Goal: Information Seeking & Learning: Learn about a topic

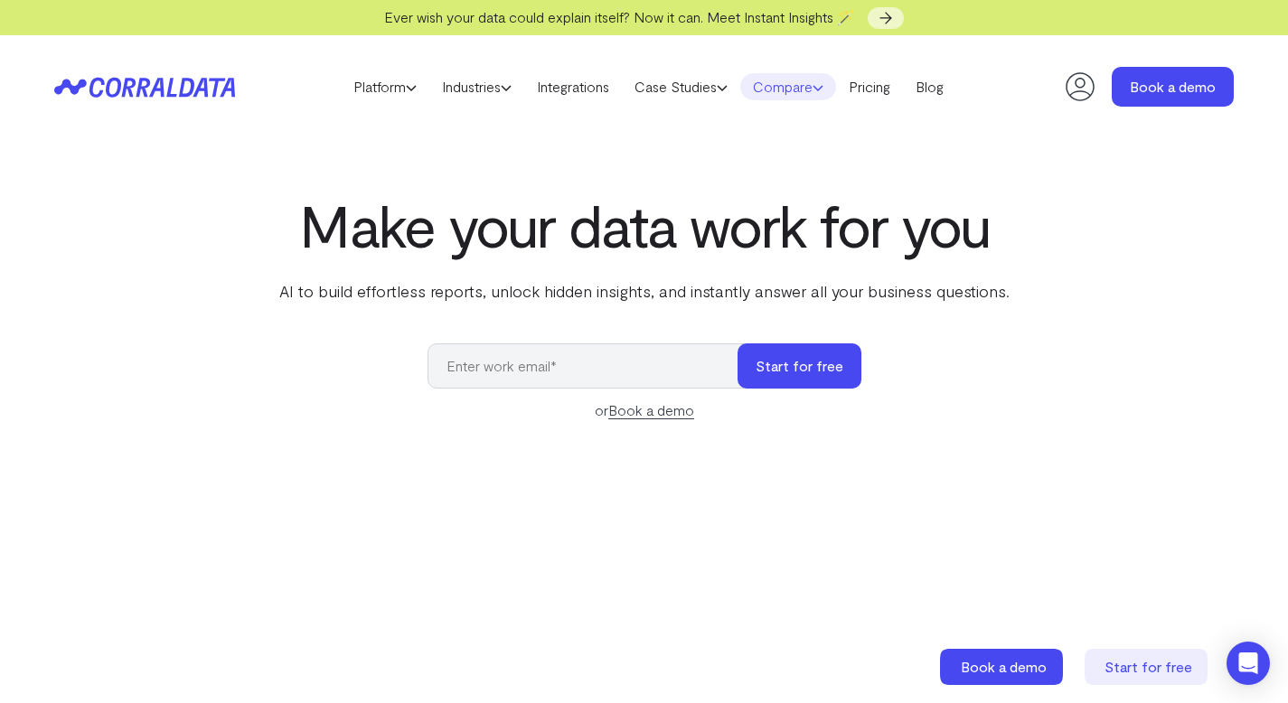
click at [810, 82] on link "Compare" at bounding box center [788, 86] width 96 height 27
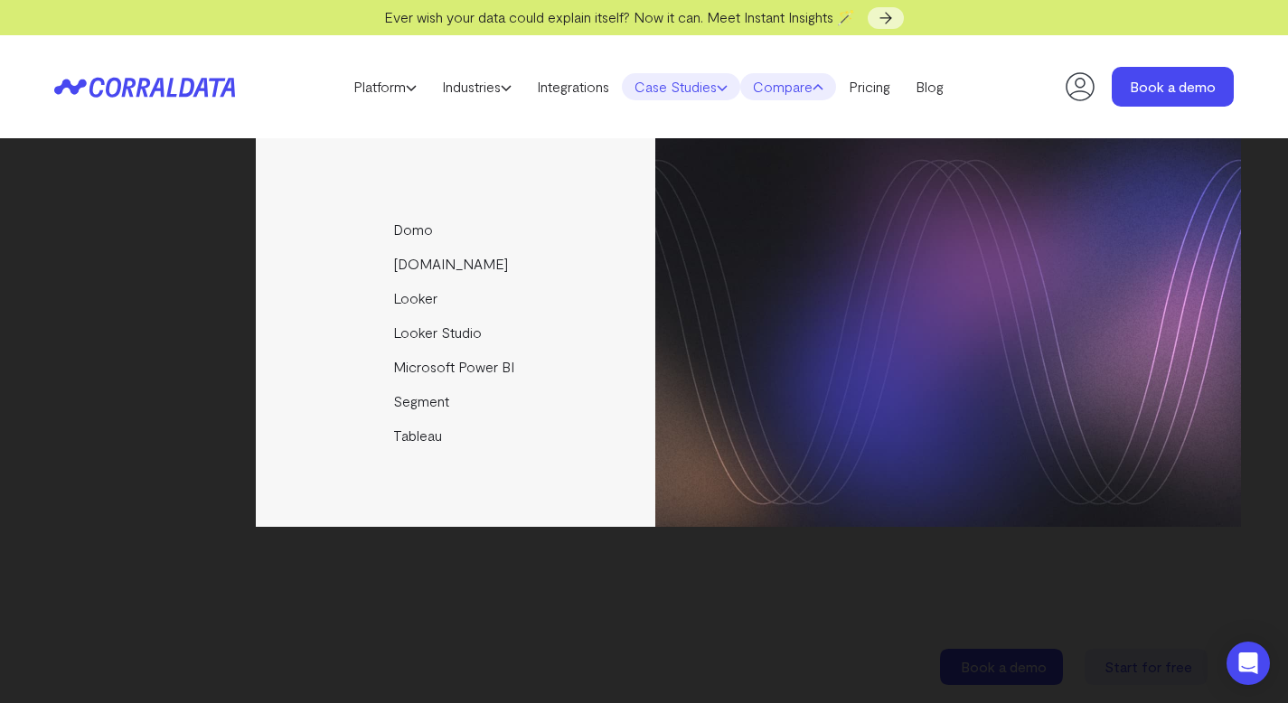
click at [712, 82] on link "Case Studies" at bounding box center [681, 86] width 118 height 27
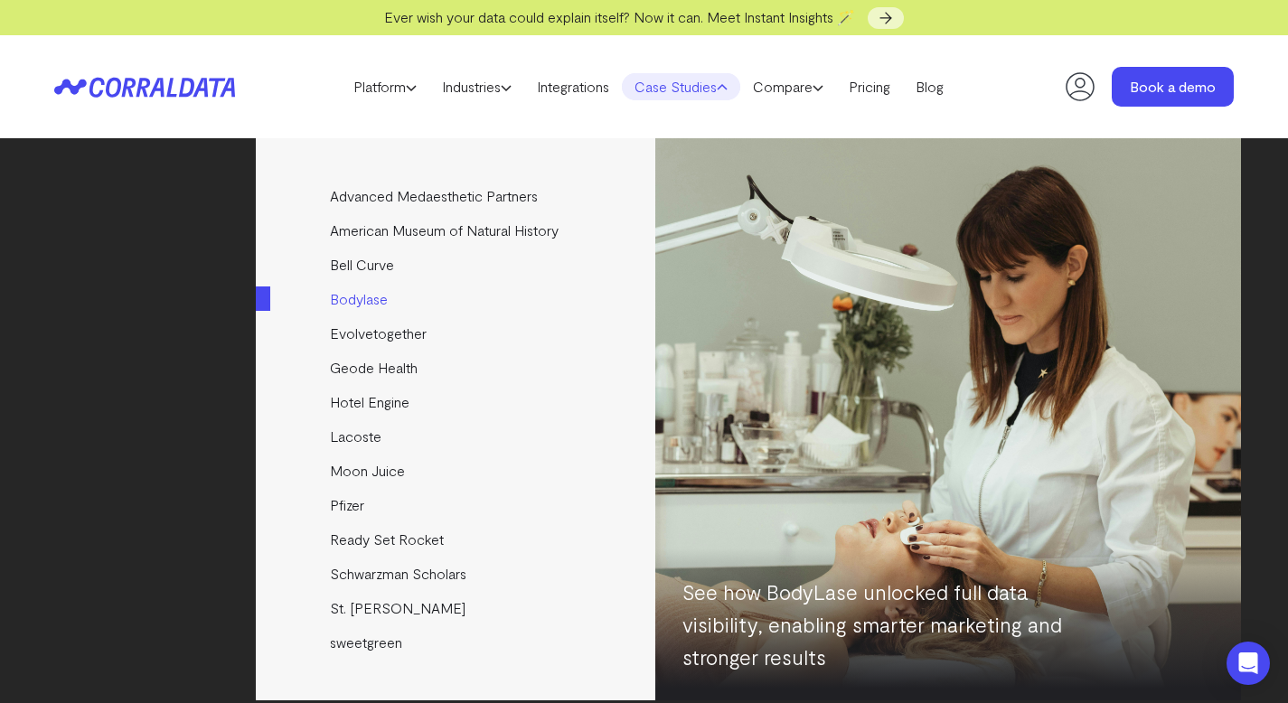
click at [382, 295] on link "Bodylase" at bounding box center [457, 299] width 402 height 34
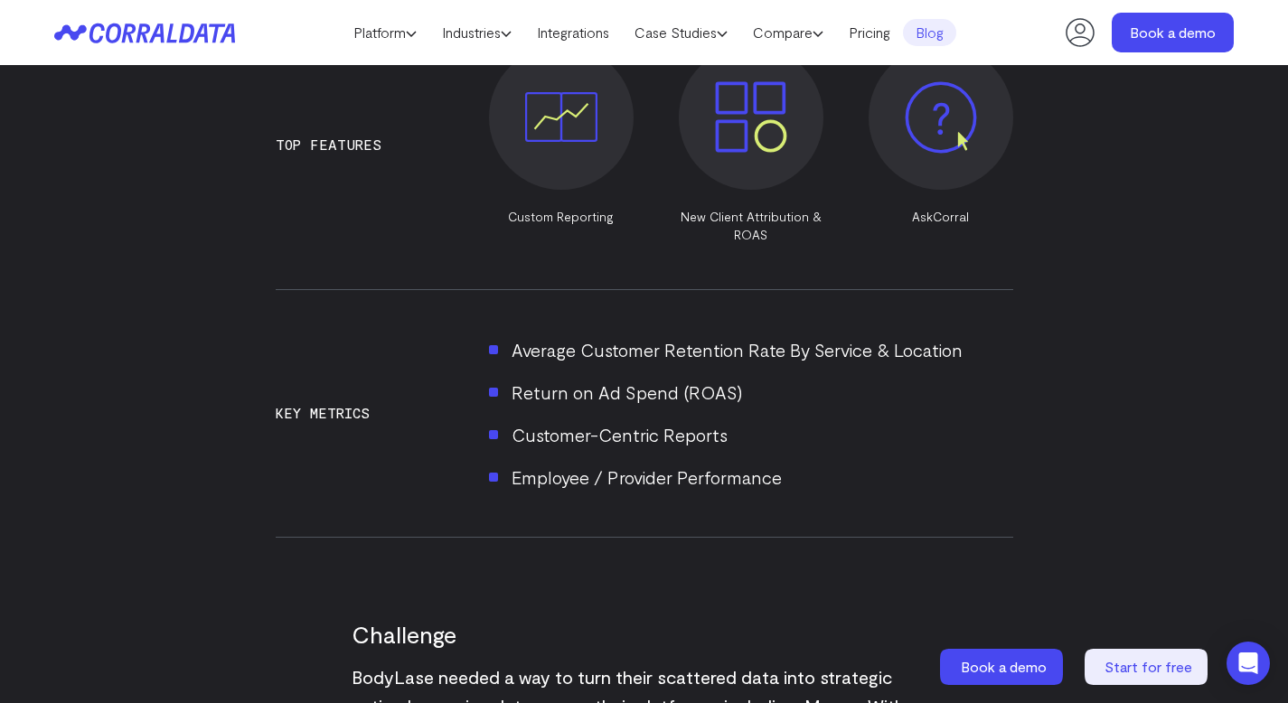
scroll to position [1467, 0]
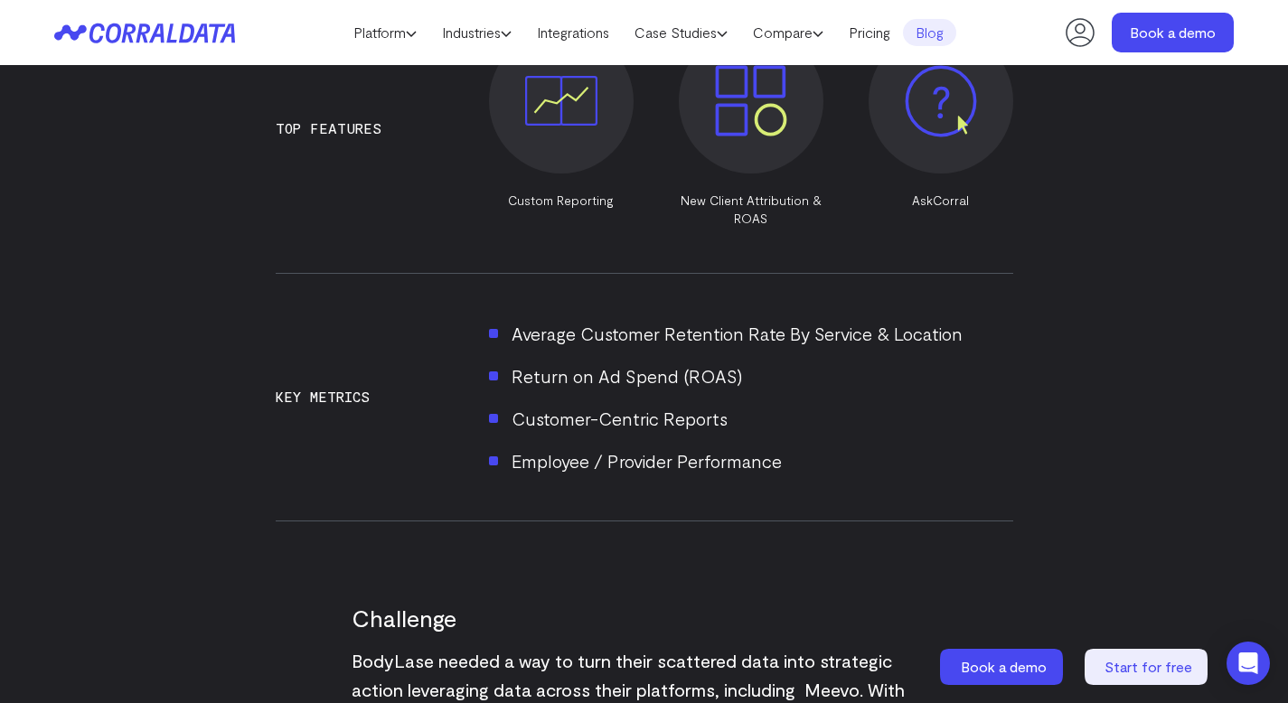
click at [687, 319] on li "Average Customer Retention Rate By Service & Location" at bounding box center [751, 333] width 524 height 29
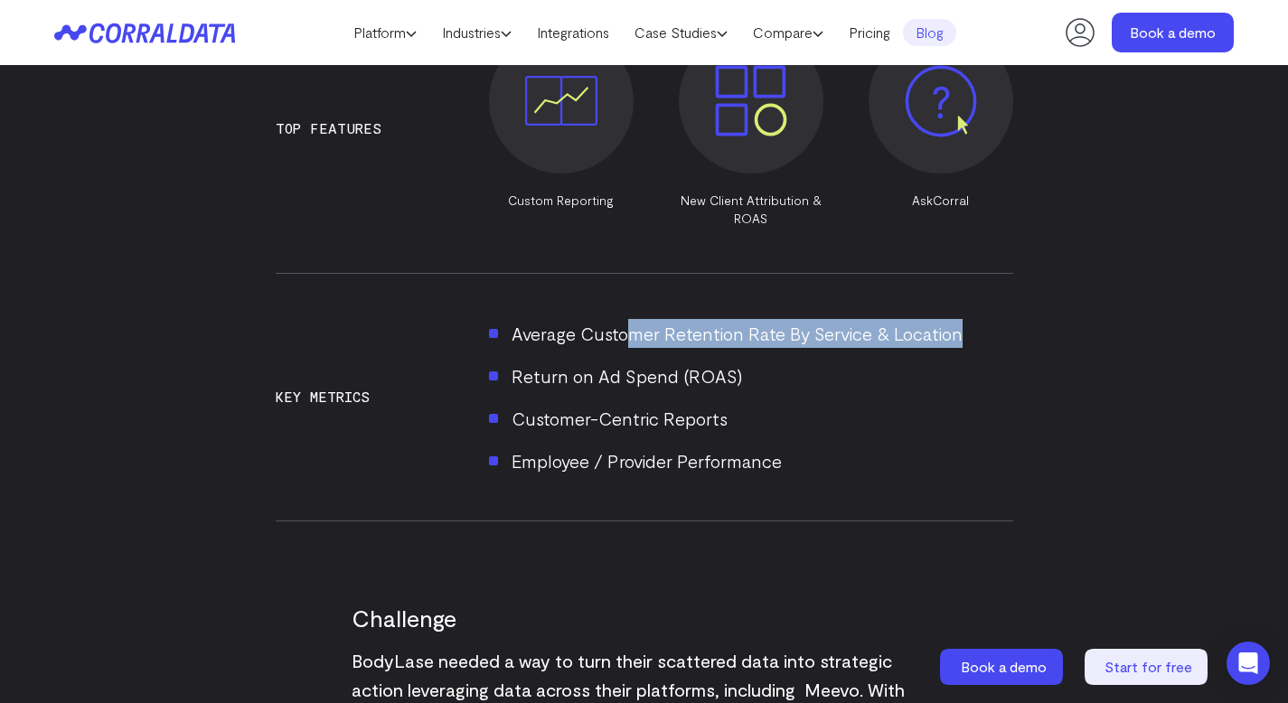
click at [687, 319] on li "Average Customer Retention Rate By Service & Location" at bounding box center [751, 333] width 524 height 29
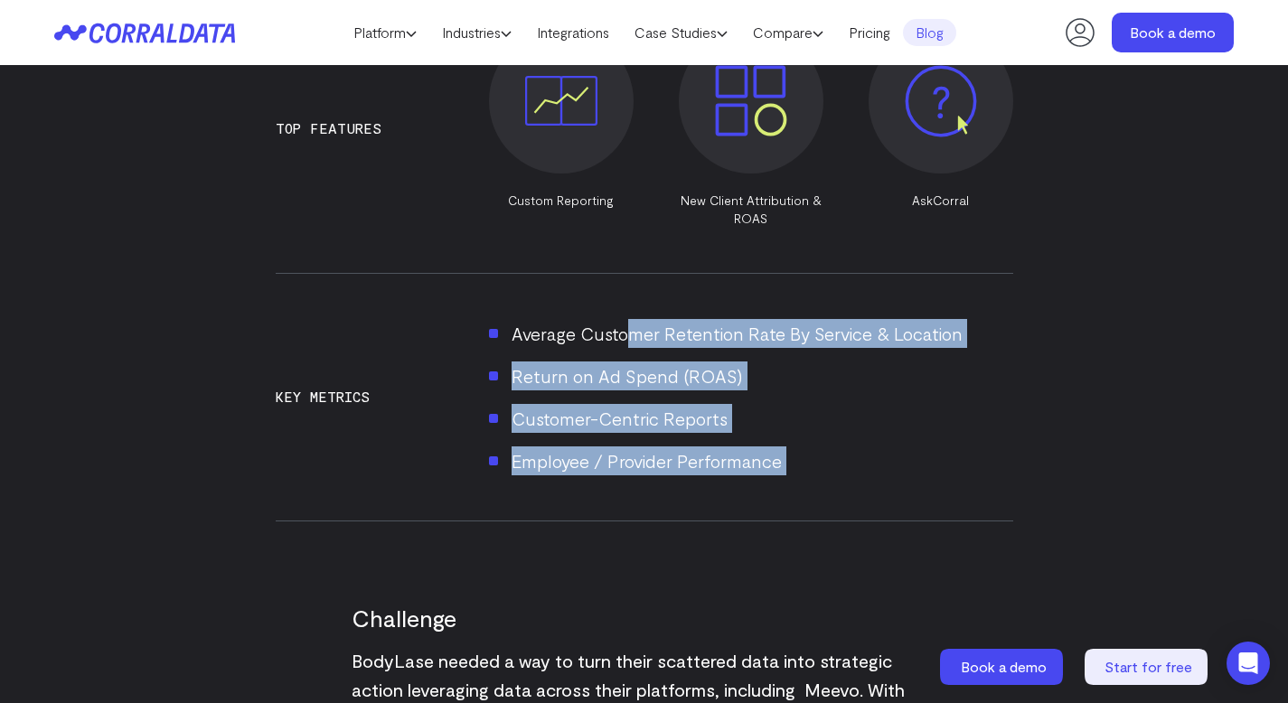
drag, startPoint x: 687, startPoint y: 300, endPoint x: 724, endPoint y: 422, distance: 127.6
click at [724, 422] on ul "Average Customer Retention Rate By Service & Location Return on Ad Spend (ROAS)…" at bounding box center [751, 397] width 524 height 156
click at [724, 447] on li "Employee / Provider Performance" at bounding box center [751, 461] width 524 height 29
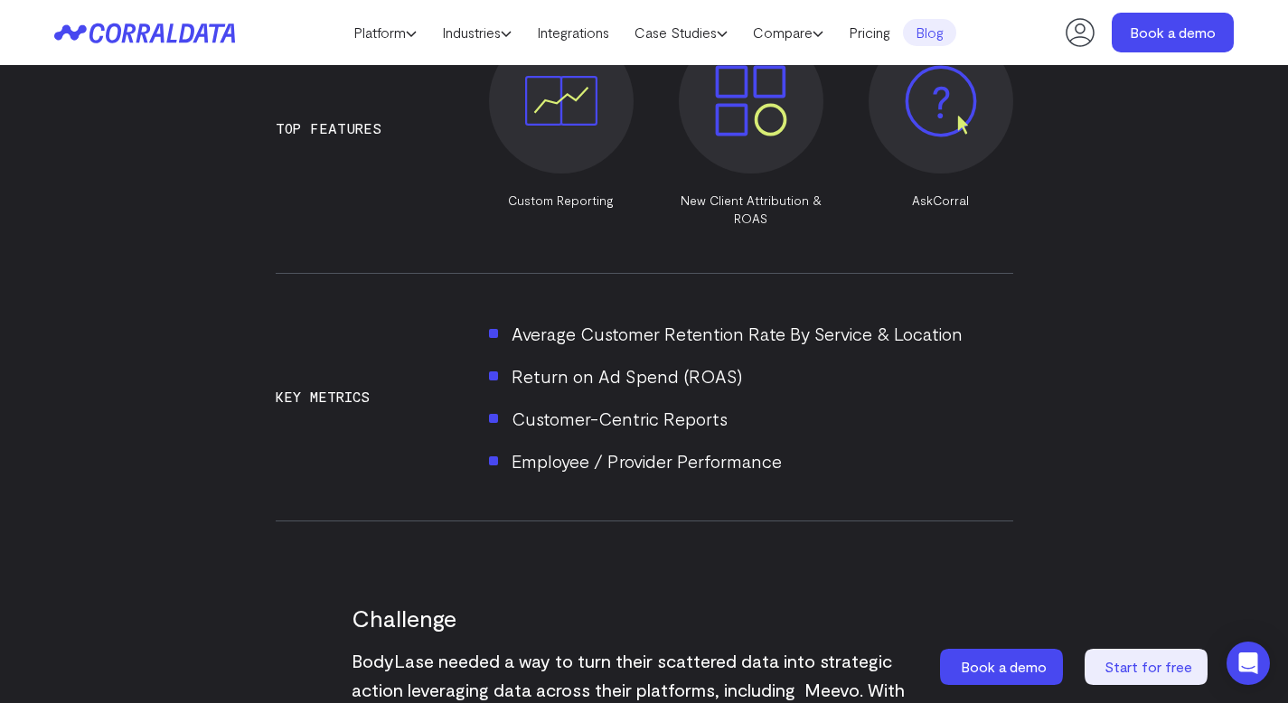
click at [724, 447] on li "Employee / Provider Performance" at bounding box center [751, 461] width 524 height 29
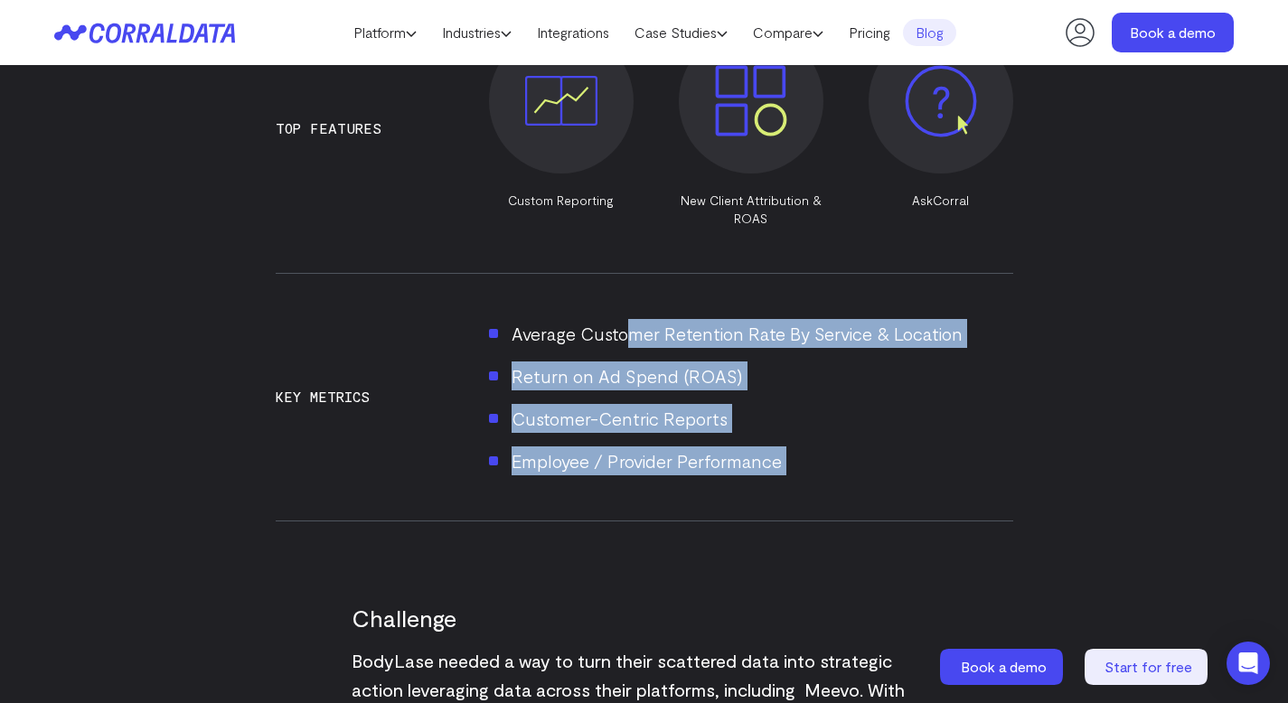
drag, startPoint x: 724, startPoint y: 422, endPoint x: 701, endPoint y: 309, distance: 115.4
click at [702, 319] on ul "Average Customer Retention Rate By Service & Location Return on Ad Spend (ROAS)…" at bounding box center [751, 397] width 524 height 156
click at [700, 319] on li "Average Customer Retention Rate By Service & Location" at bounding box center [751, 333] width 524 height 29
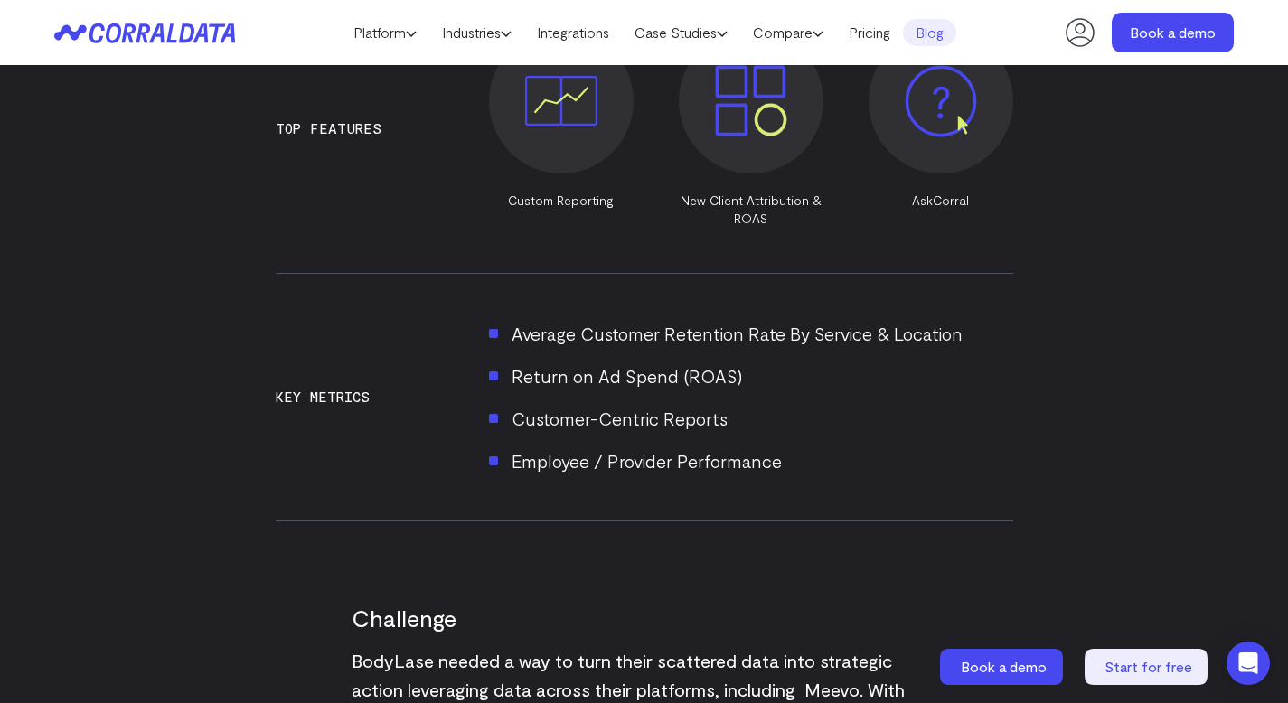
click at [700, 319] on li "Average Customer Retention Rate By Service & Location" at bounding box center [751, 333] width 524 height 29
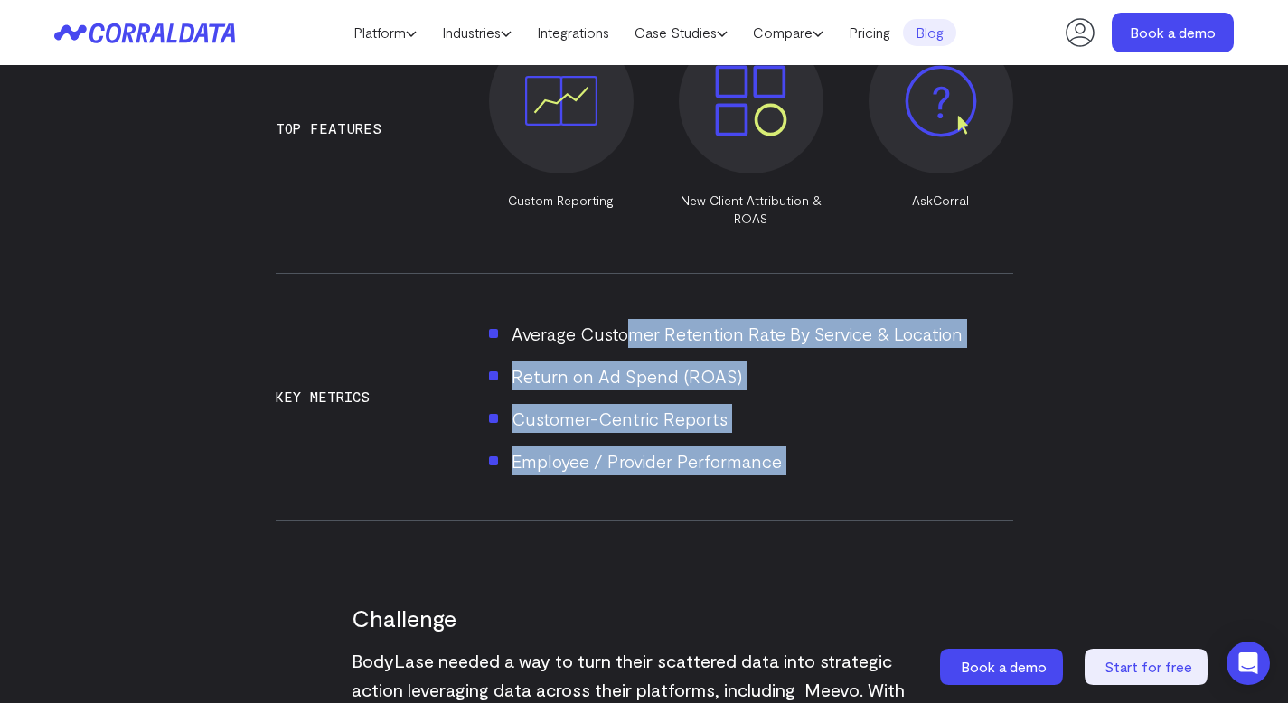
drag, startPoint x: 700, startPoint y: 308, endPoint x: 733, endPoint y: 425, distance: 121.3
click at [733, 424] on ul "Average Customer Retention Rate By Service & Location Return on Ad Spend (ROAS)…" at bounding box center [751, 397] width 524 height 156
click at [733, 447] on li "Employee / Provider Performance" at bounding box center [751, 461] width 524 height 29
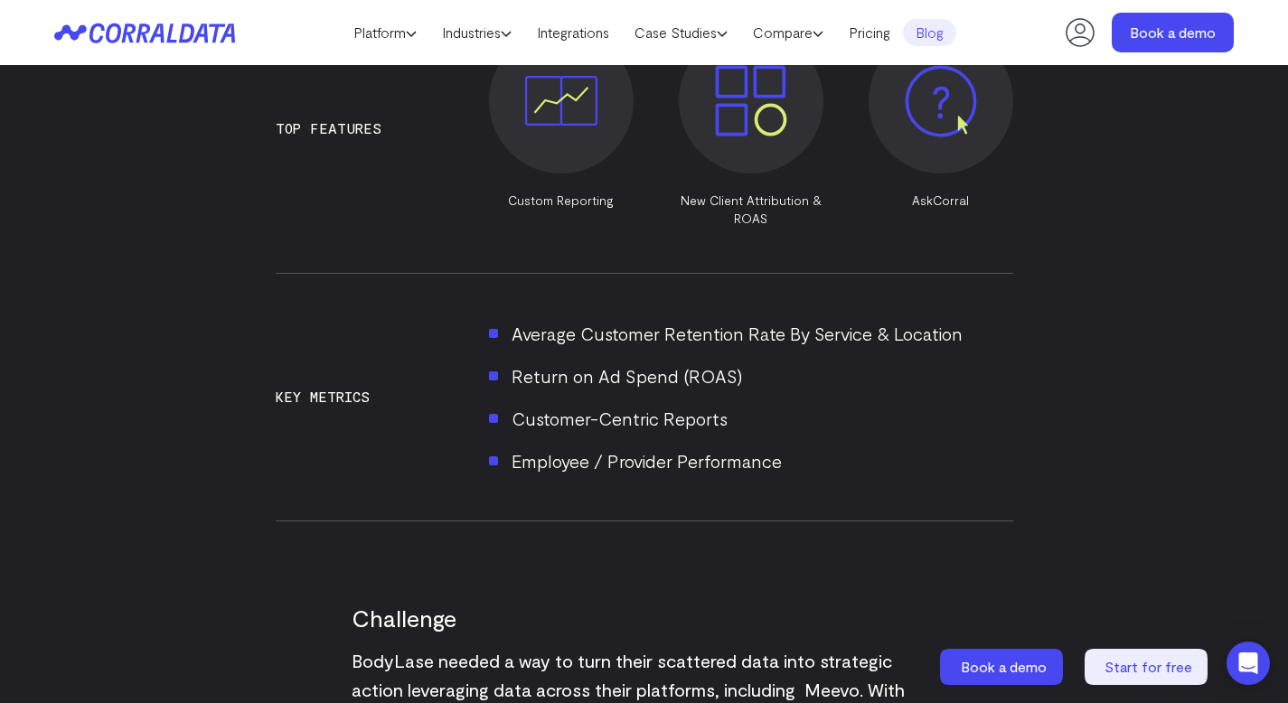
click at [733, 447] on li "Employee / Provider Performance" at bounding box center [751, 461] width 524 height 29
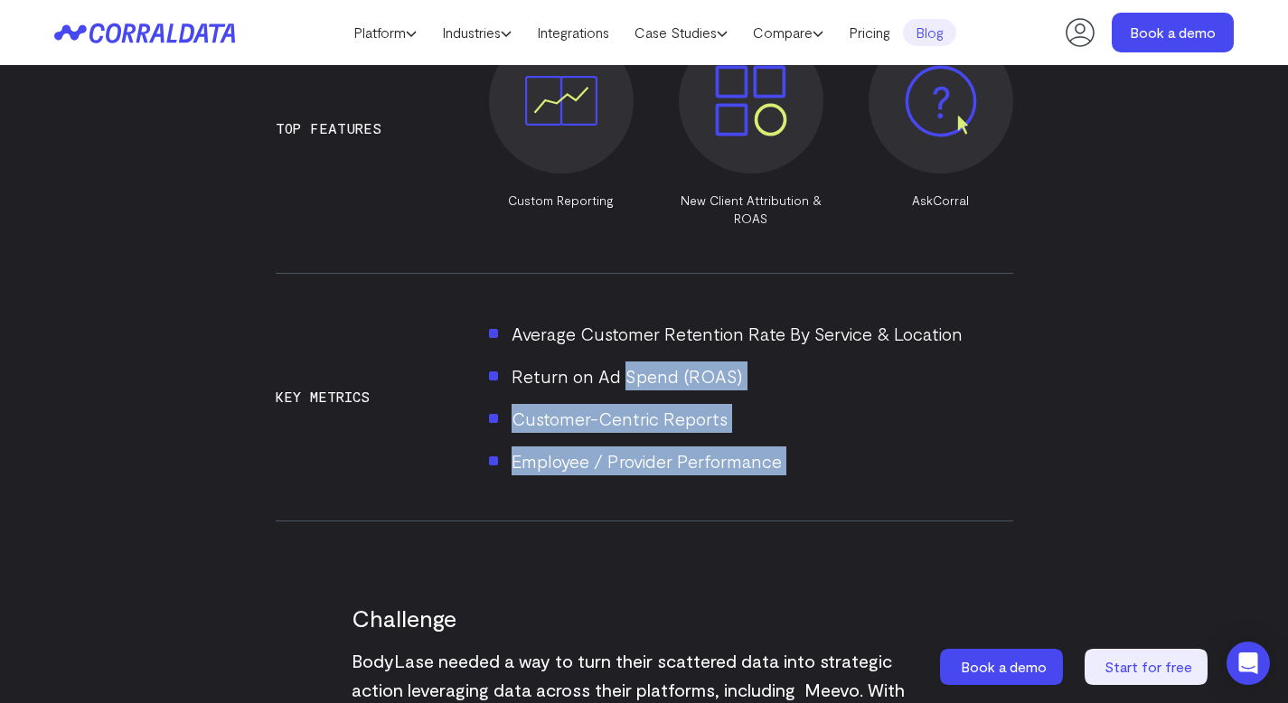
drag, startPoint x: 733, startPoint y: 425, endPoint x: 703, endPoint y: 326, distance: 103.0
click at [704, 329] on ul "Average Customer Retention Rate By Service & Location Return on Ad Spend (ROAS)…" at bounding box center [751, 397] width 524 height 156
click at [703, 326] on ul "Average Customer Retention Rate By Service & Location Return on Ad Spend (ROAS)…" at bounding box center [751, 397] width 524 height 156
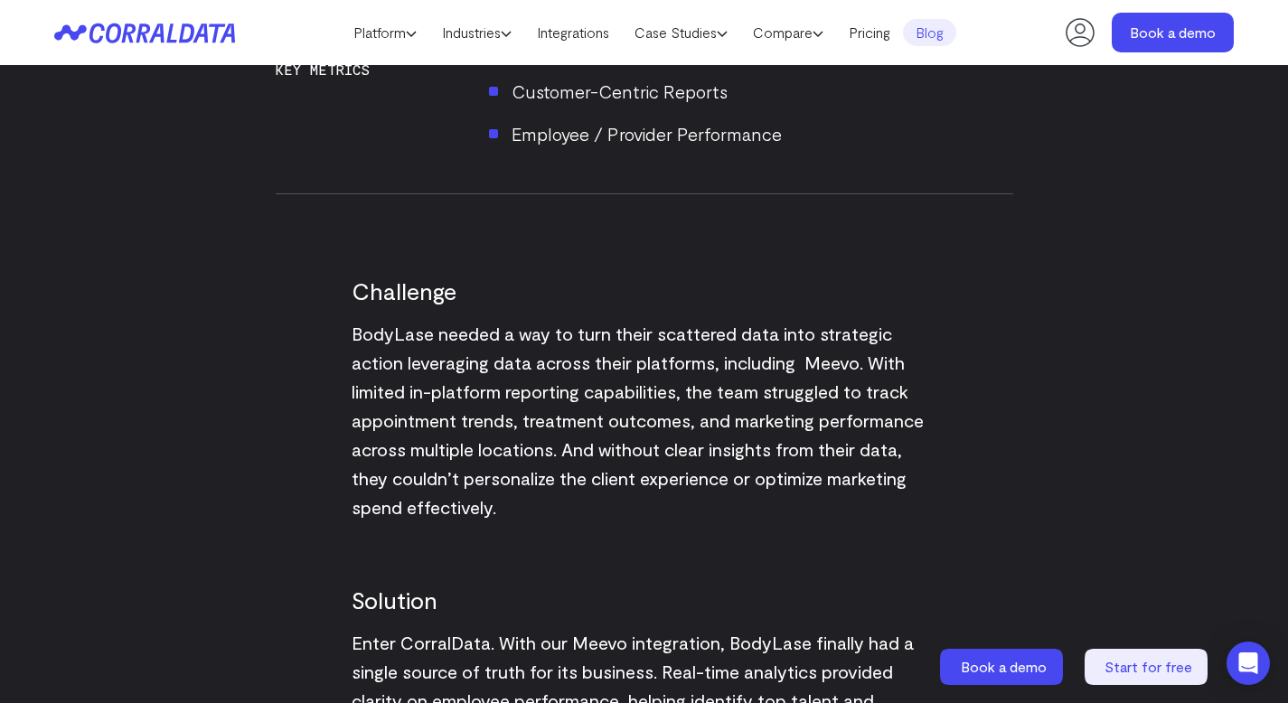
scroll to position [1796, 0]
click at [472, 354] on span "BodyLase needed a way to turn their scattered data into strategic action levera…" at bounding box center [638, 419] width 572 height 195
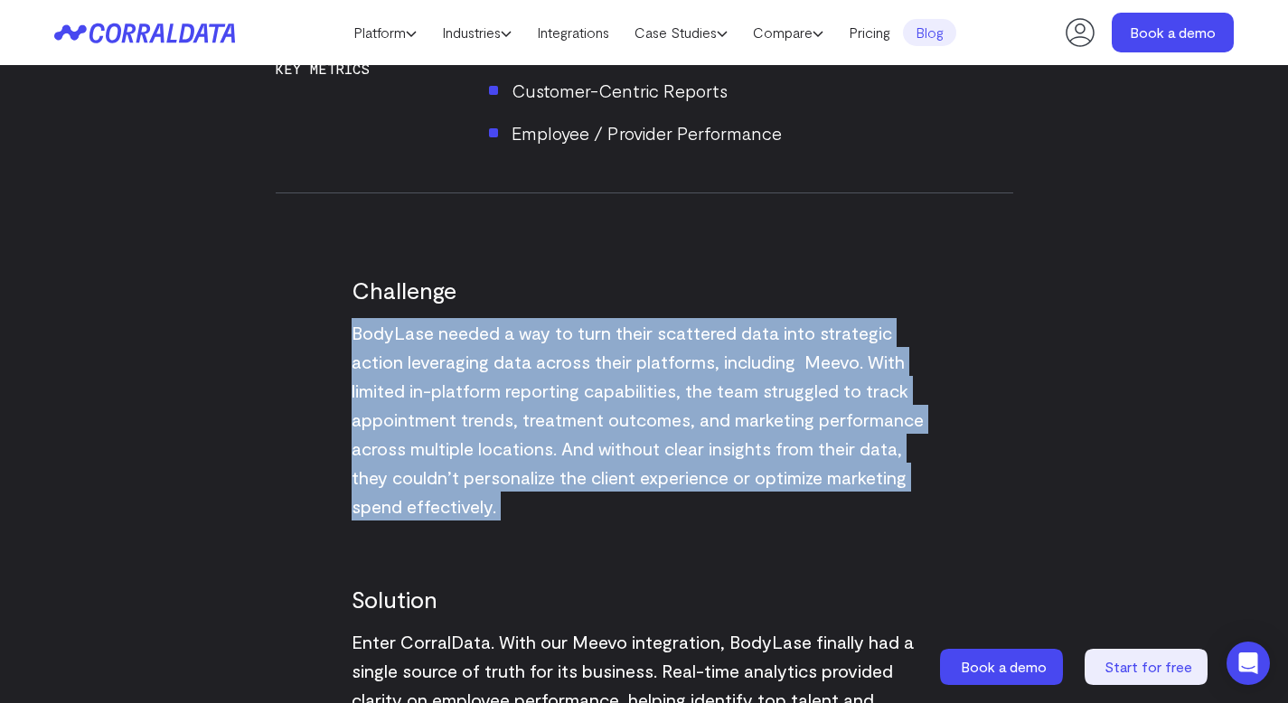
drag, startPoint x: 472, startPoint y: 354, endPoint x: 483, endPoint y: 365, distance: 15.3
click at [480, 365] on span "BodyLase needed a way to turn their scattered data into strategic action levera…" at bounding box center [638, 419] width 572 height 195
click at [483, 365] on span "BodyLase needed a way to turn their scattered data into strategic action levera…" at bounding box center [638, 419] width 572 height 195
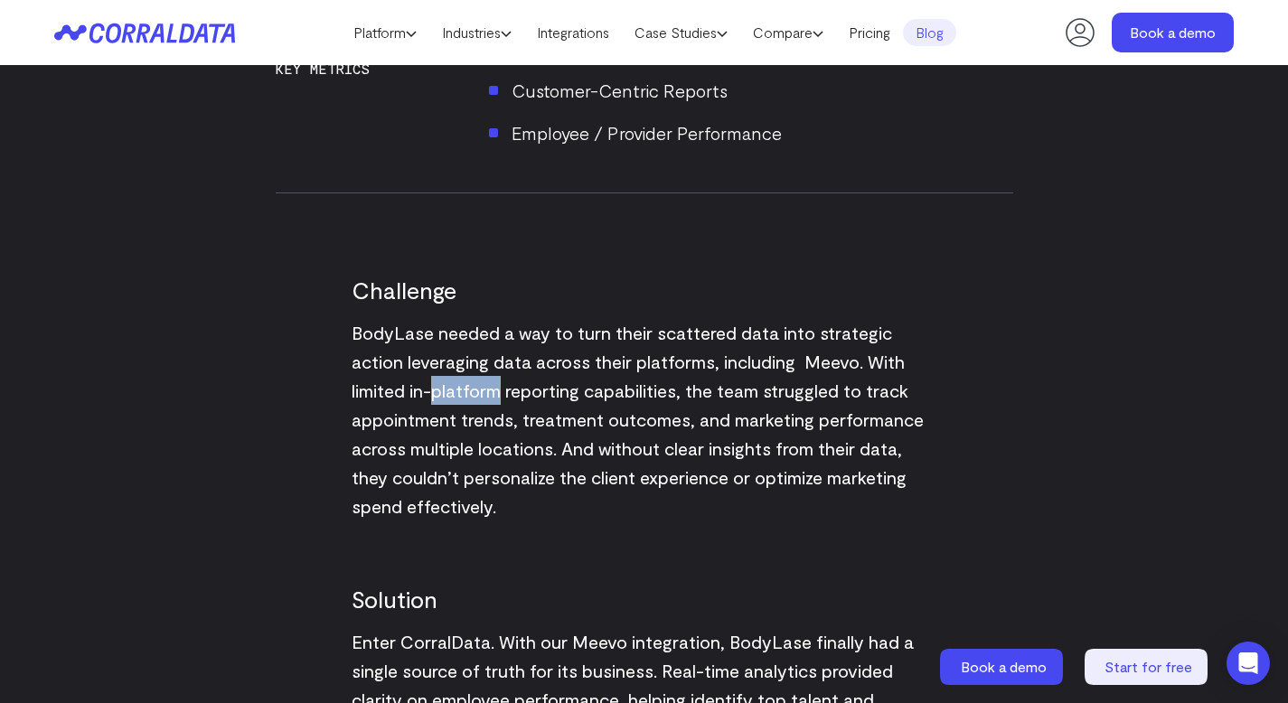
click at [483, 365] on span "BodyLase needed a way to turn their scattered data into strategic action levera…" at bounding box center [638, 419] width 572 height 195
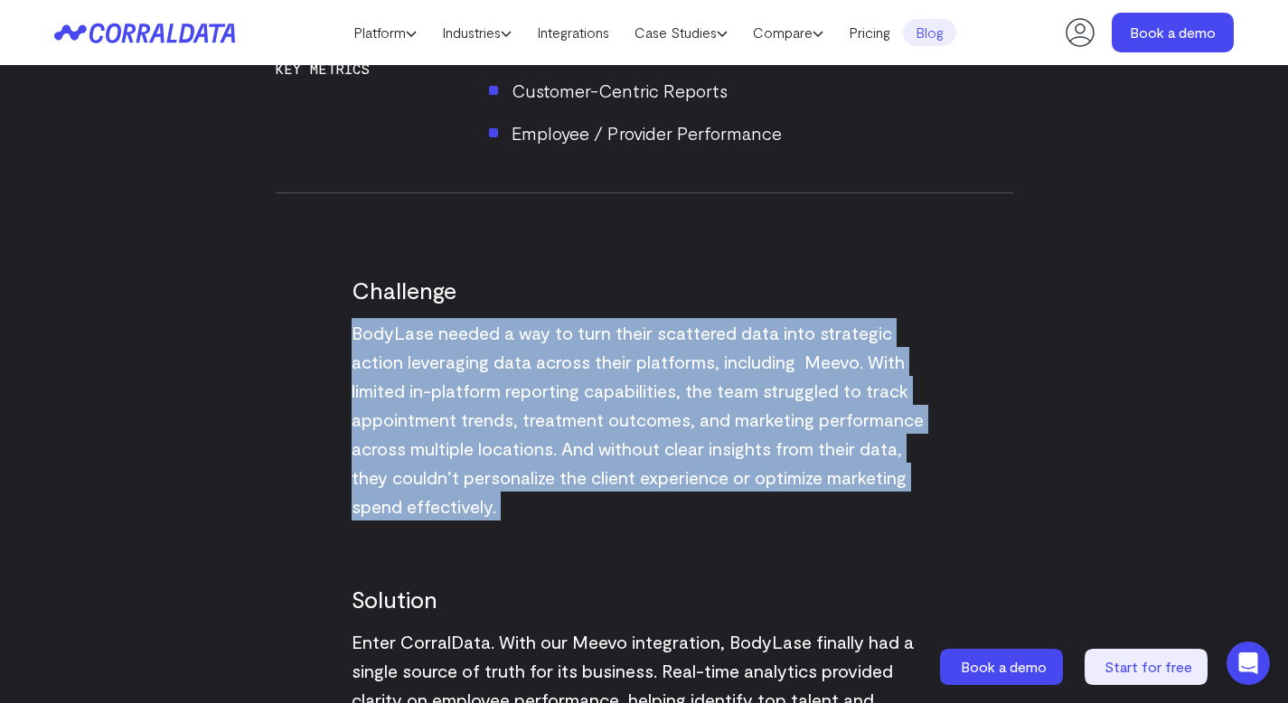
drag, startPoint x: 483, startPoint y: 365, endPoint x: 488, endPoint y: 373, distance: 9.8
click at [487, 373] on p "BodyLase needed a way to turn their scattered data into strategic action levera…" at bounding box center [645, 419] width 586 height 203
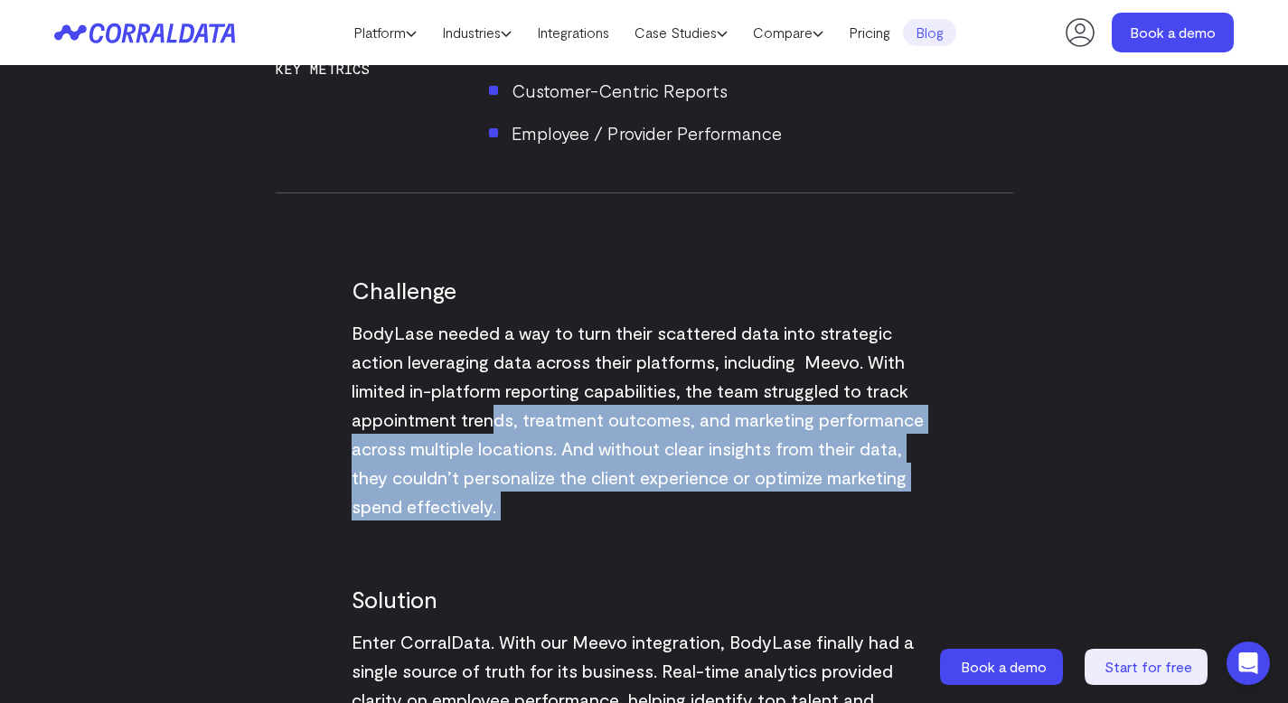
click at [495, 379] on span "BodyLase needed a way to turn their scattered data into strategic action levera…" at bounding box center [638, 419] width 572 height 195
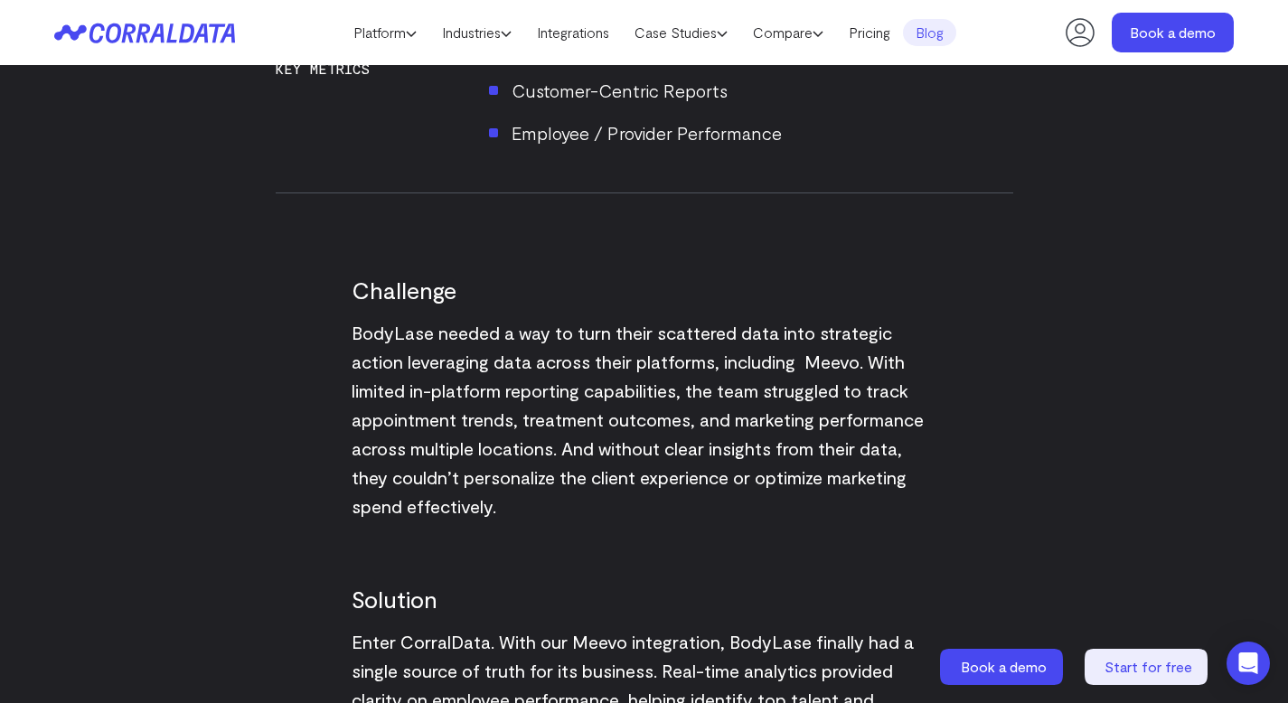
click at [497, 374] on p "BodyLase needed a way to turn their scattered data into strategic action levera…" at bounding box center [645, 419] width 586 height 203
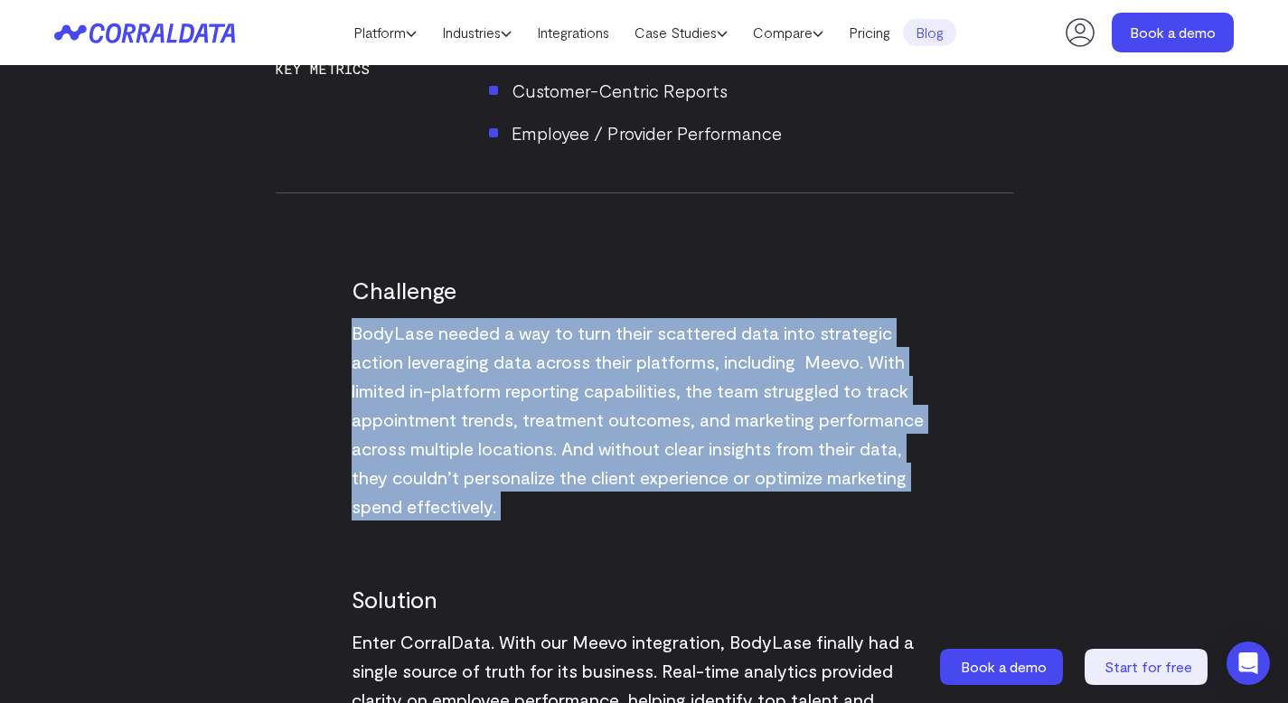
click at [497, 374] on p "BodyLase needed a way to turn their scattered data into strategic action levera…" at bounding box center [645, 419] width 586 height 203
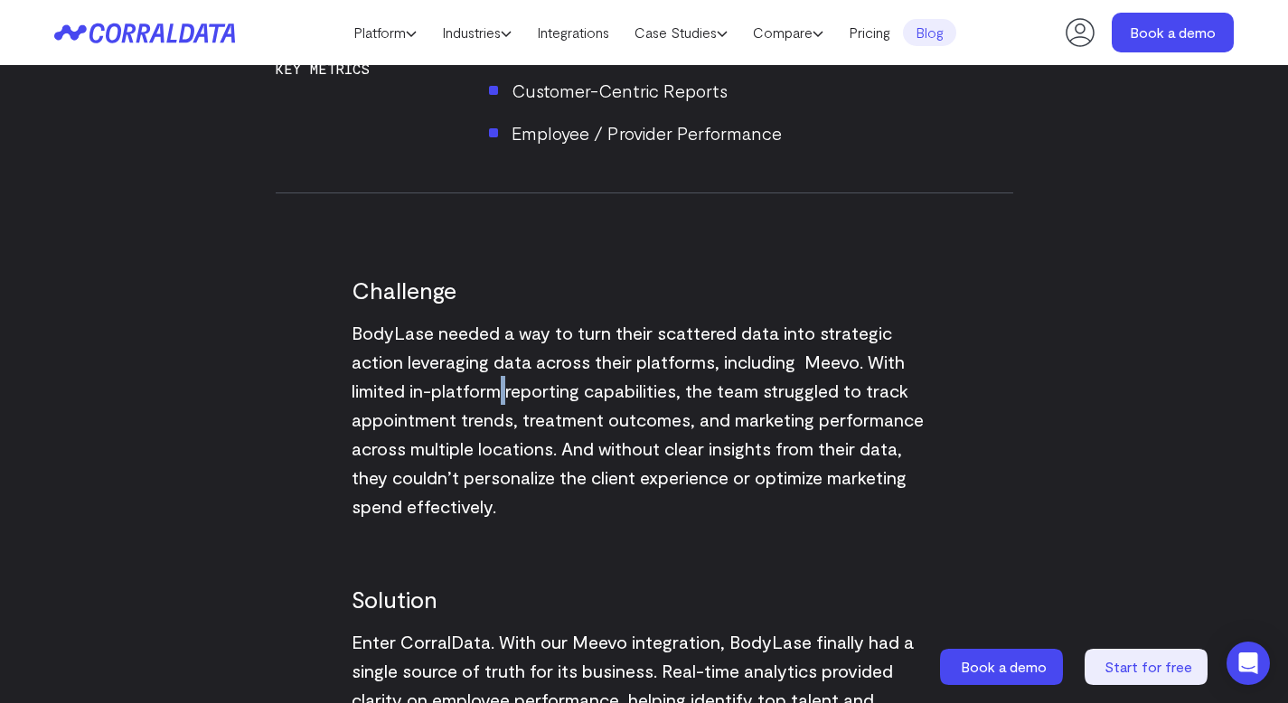
click at [497, 374] on p "BodyLase needed a way to turn their scattered data into strategic action levera…" at bounding box center [645, 419] width 586 height 203
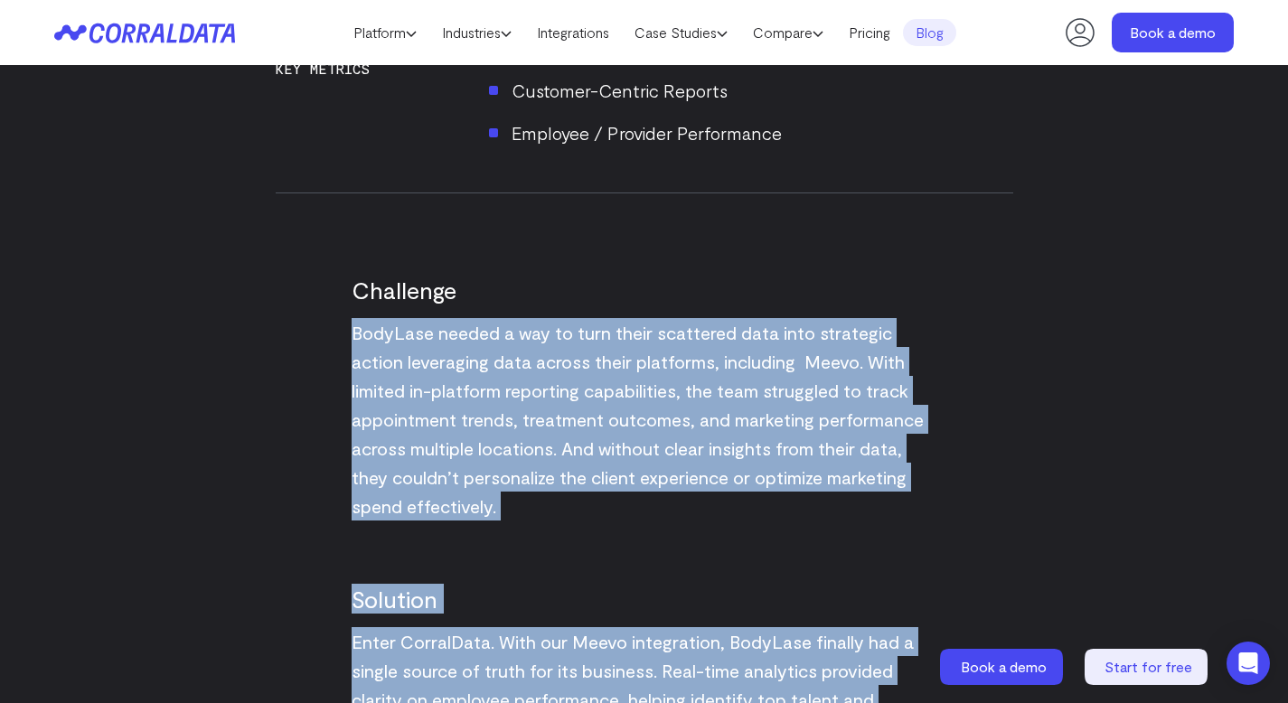
drag, startPoint x: 497, startPoint y: 374, endPoint x: 552, endPoint y: 618, distance: 250.3
click at [552, 618] on div "See how BodyLase gained a 360-degree view of its business, enabling smarter mar…" at bounding box center [645, 507] width 738 height 3259
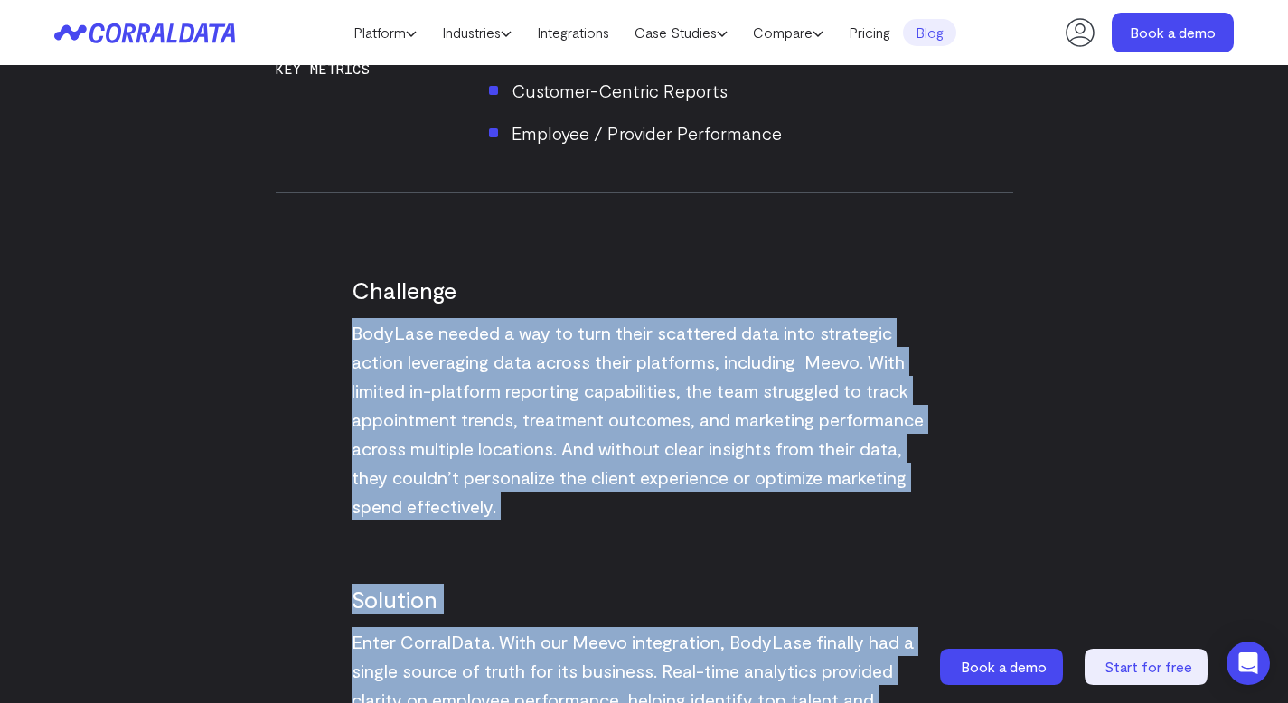
drag, startPoint x: 554, startPoint y: 618, endPoint x: 545, endPoint y: 410, distance: 209.1
click at [545, 412] on div "See how BodyLase gained a 360-degree view of its business, enabling smarter mar…" at bounding box center [645, 507] width 738 height 3259
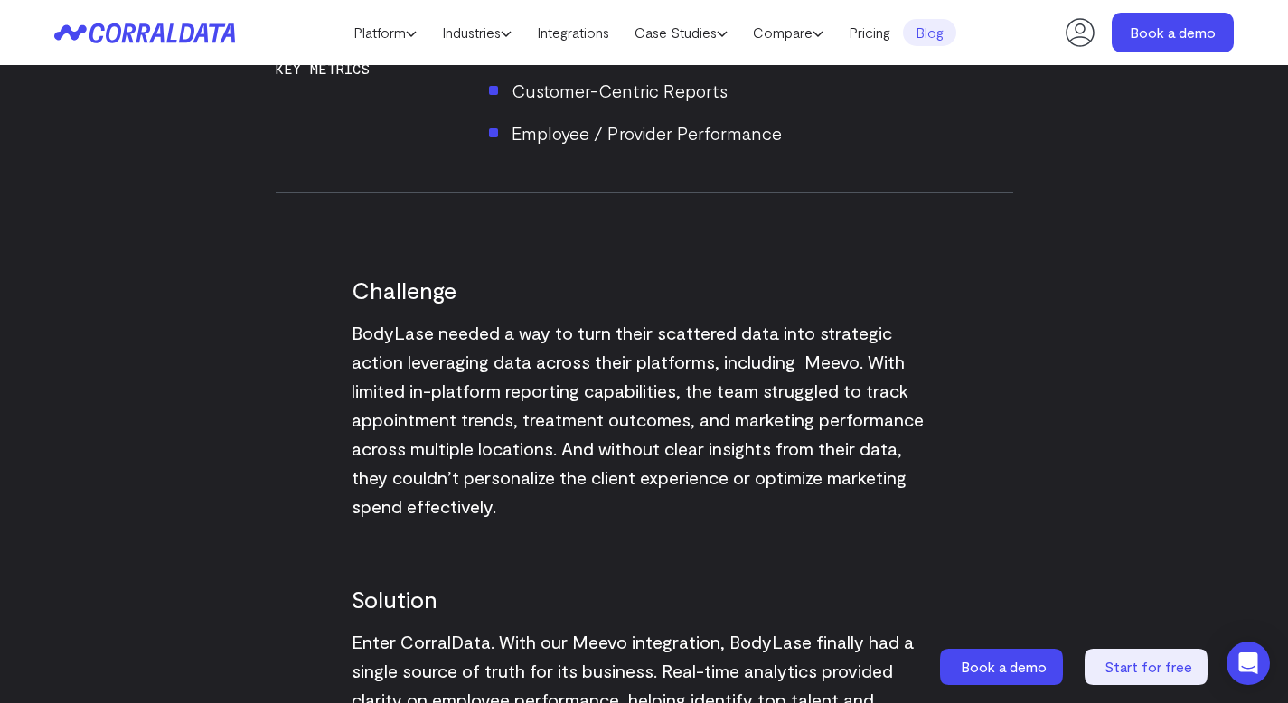
click at [544, 410] on span "BodyLase needed a way to turn their scattered data into strategic action levera…" at bounding box center [638, 419] width 572 height 195
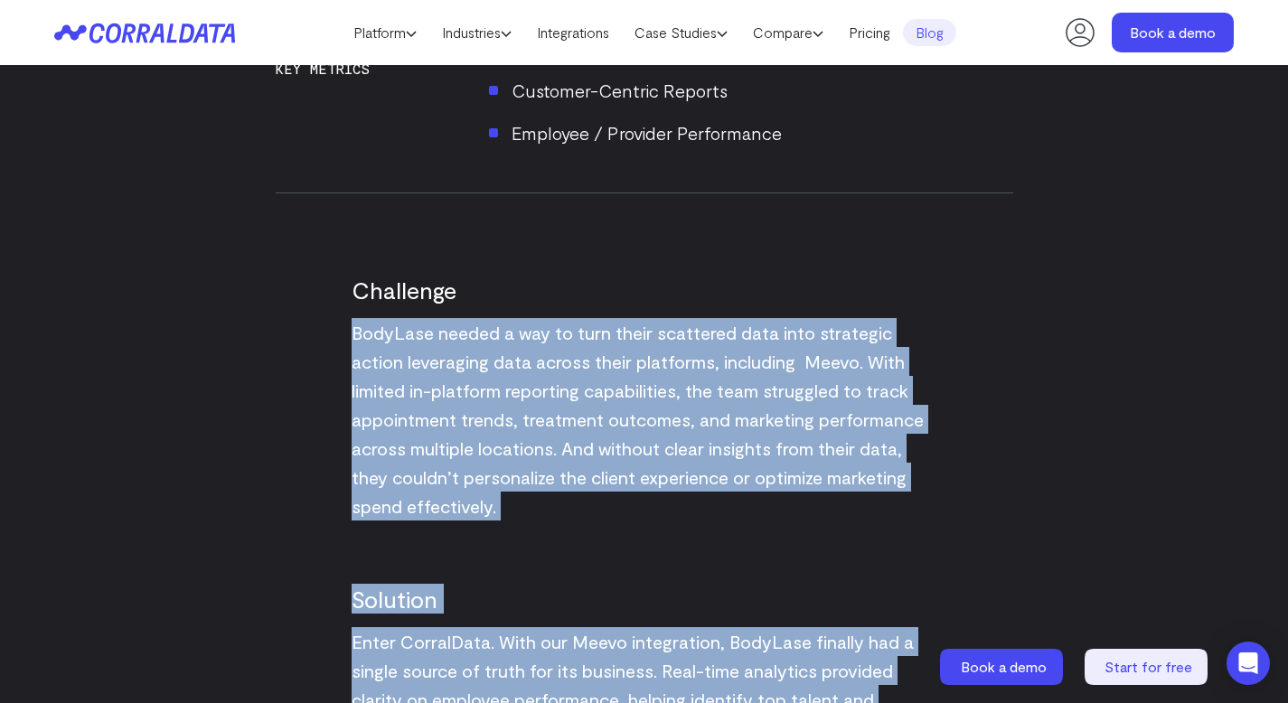
drag, startPoint x: 544, startPoint y: 410, endPoint x: 629, endPoint y: 633, distance: 238.9
click at [629, 633] on div "See how BodyLase gained a 360-degree view of its business, enabling smarter mar…" at bounding box center [645, 507] width 738 height 3259
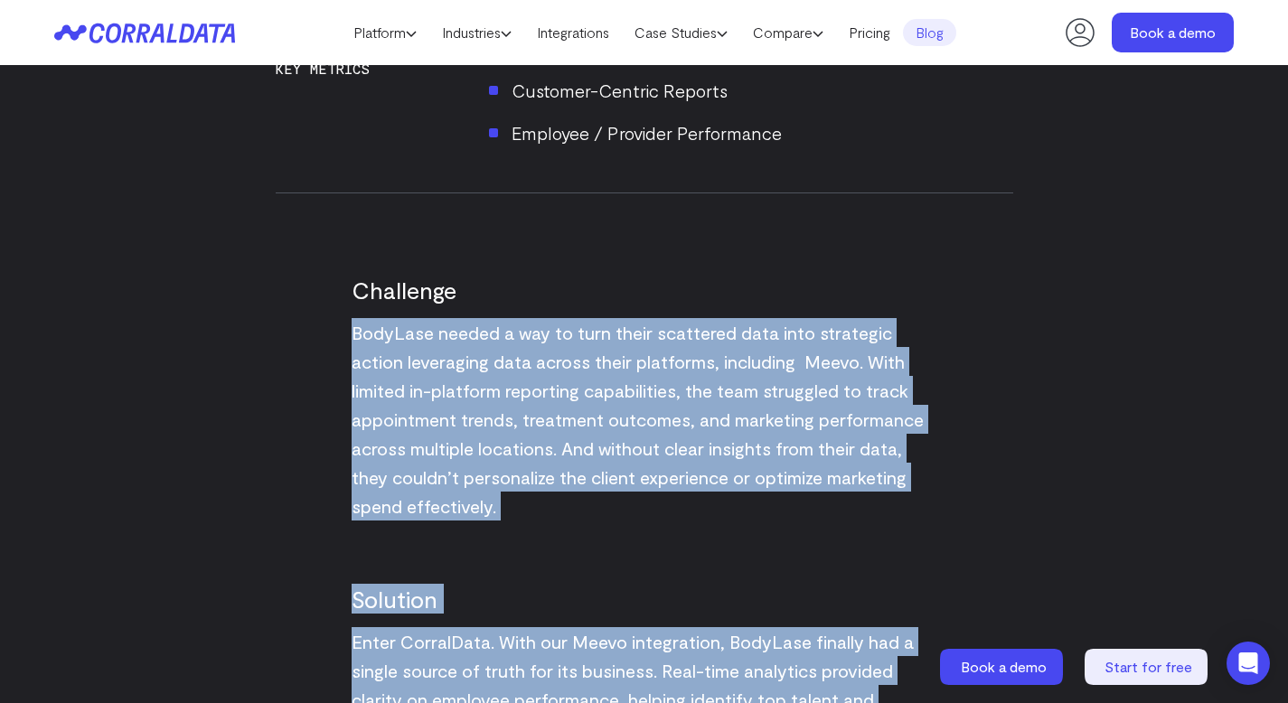
drag, startPoint x: 629, startPoint y: 633, endPoint x: 583, endPoint y: 403, distance: 234.2
click at [583, 403] on div "See how BodyLase gained a 360-degree view of its business, enabling smarter mar…" at bounding box center [645, 507] width 738 height 3259
click at [583, 403] on p "BodyLase needed a way to turn their scattered data into strategic action levera…" at bounding box center [645, 419] width 586 height 203
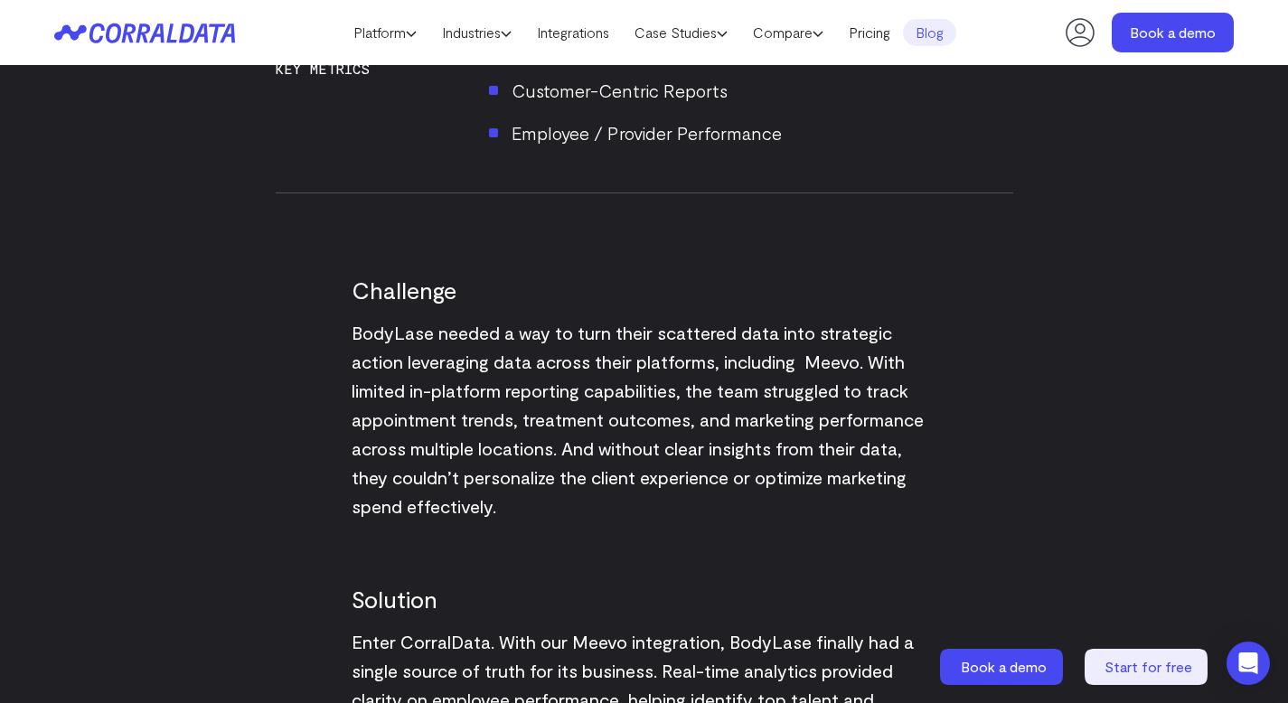
click at [583, 403] on p "BodyLase needed a way to turn their scattered data into strategic action levera…" at bounding box center [645, 419] width 586 height 203
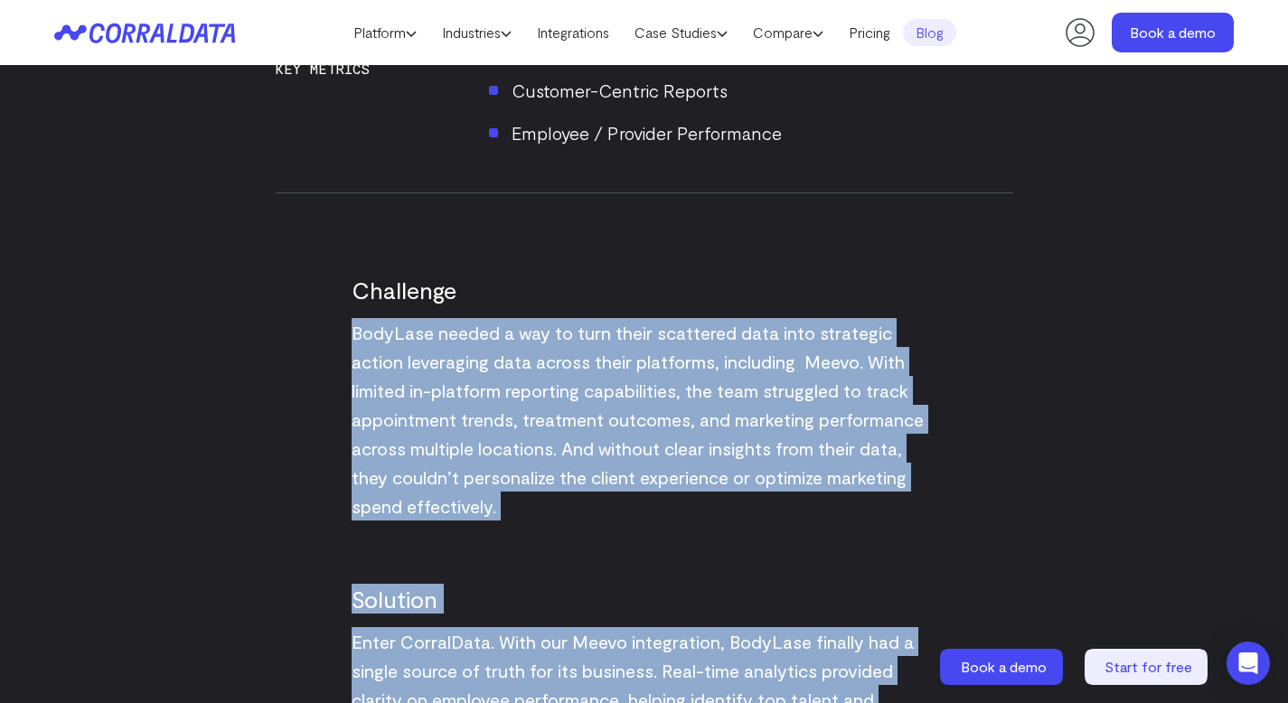
drag, startPoint x: 583, startPoint y: 403, endPoint x: 639, endPoint y: 646, distance: 248.7
click at [639, 646] on div "See how BodyLase gained a 360-degree view of its business, enabling smarter mar…" at bounding box center [645, 507] width 738 height 3259
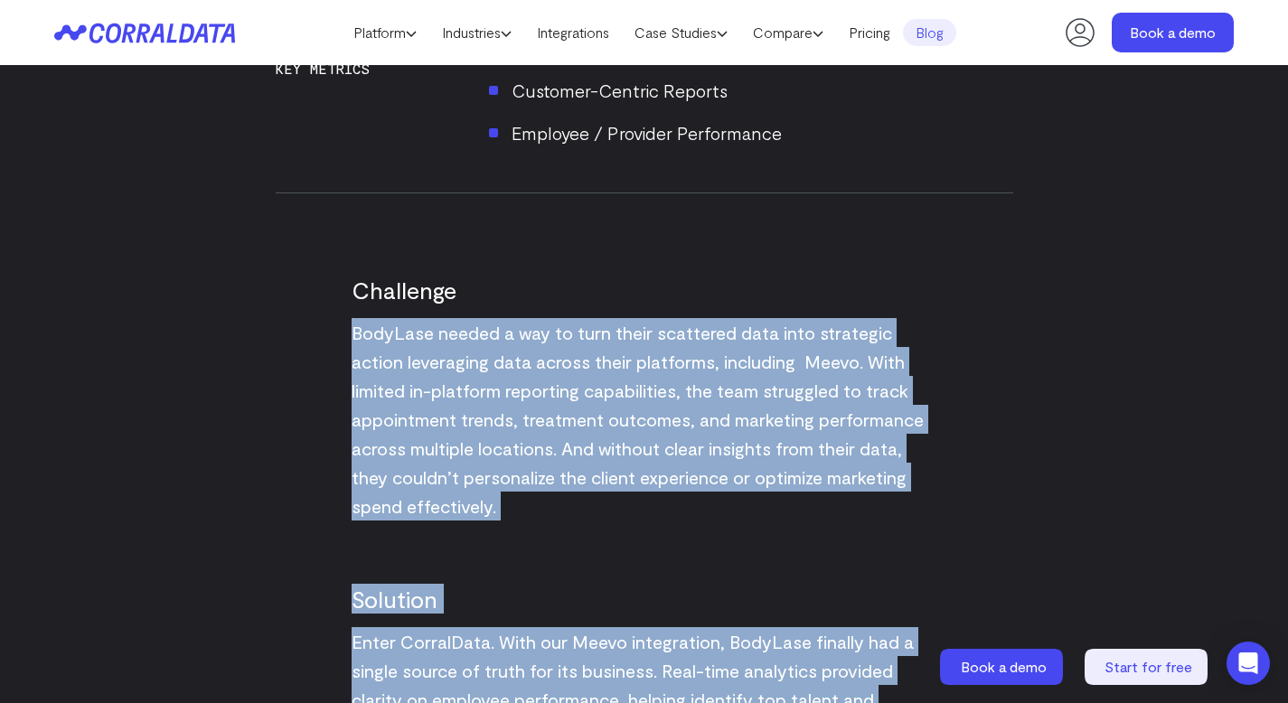
drag, startPoint x: 639, startPoint y: 646, endPoint x: 593, endPoint y: 422, distance: 228.0
click at [593, 422] on div "See how BodyLase gained a 360-degree view of its business, enabling smarter mar…" at bounding box center [645, 507] width 738 height 3259
click at [593, 422] on span "BodyLase needed a way to turn their scattered data into strategic action levera…" at bounding box center [638, 419] width 572 height 195
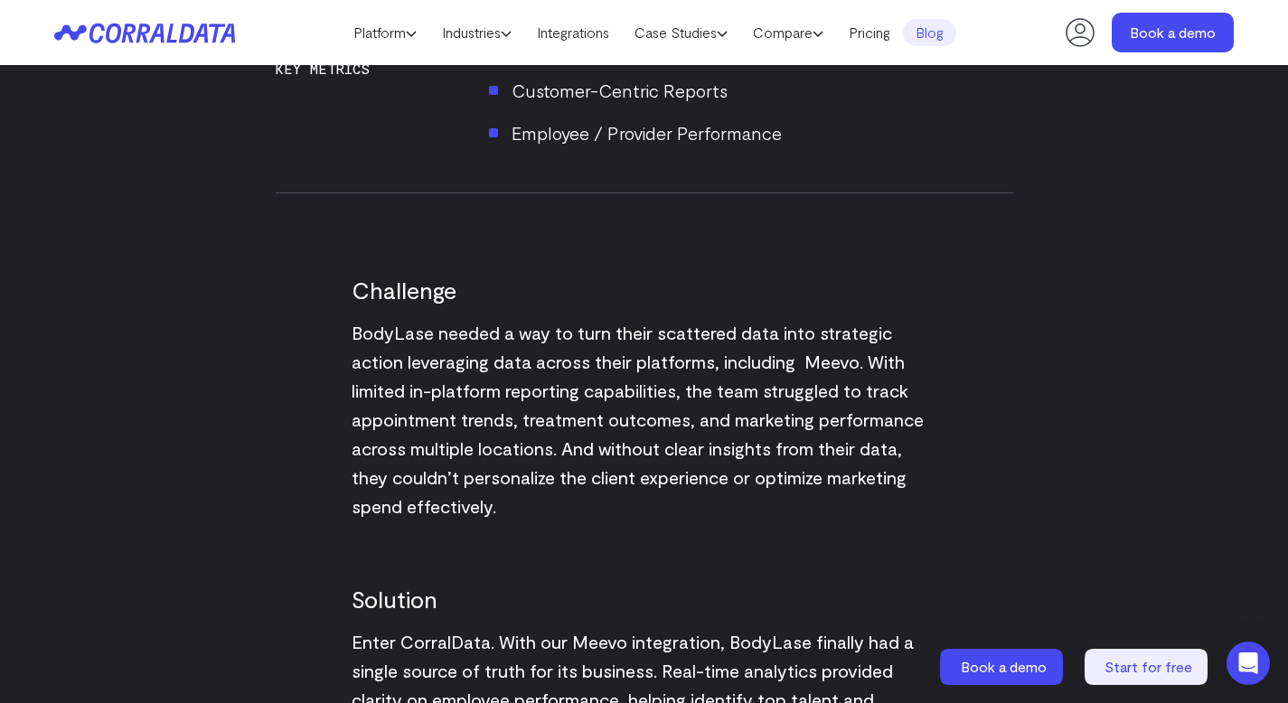
click at [593, 422] on span "BodyLase needed a way to turn their scattered data into strategic action levera…" at bounding box center [638, 419] width 572 height 195
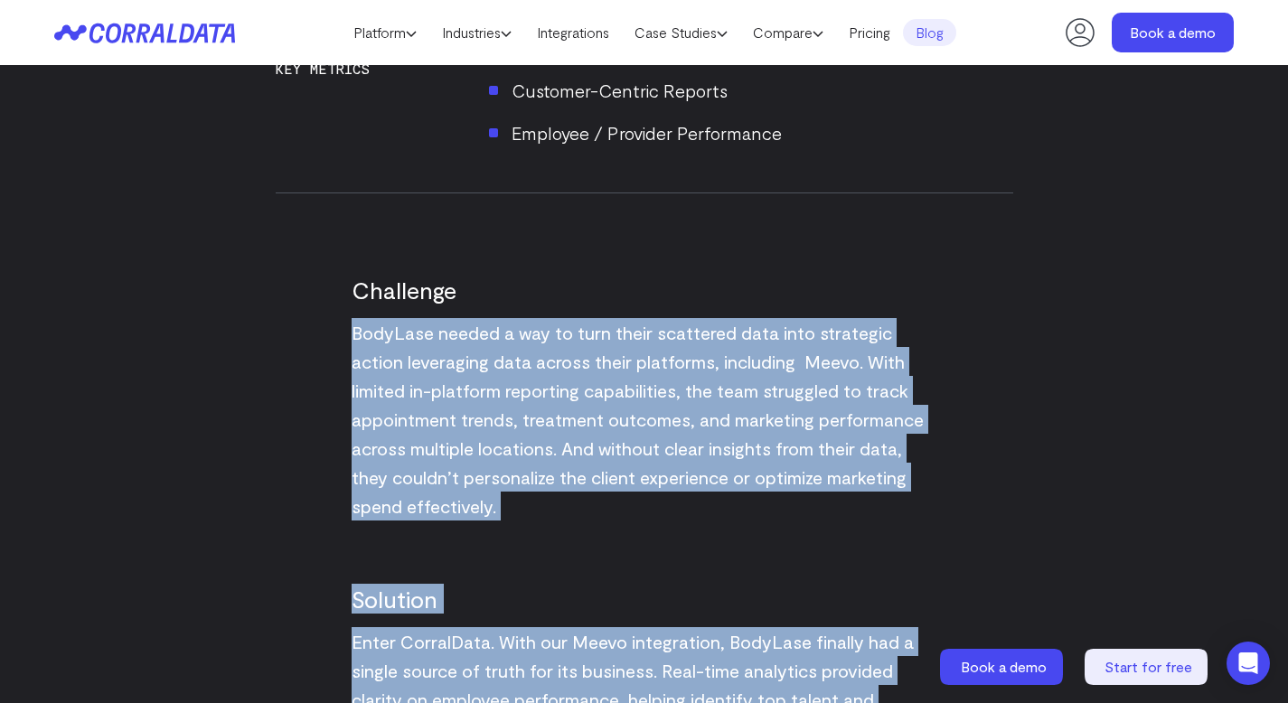
drag, startPoint x: 593, startPoint y: 422, endPoint x: 674, endPoint y: 633, distance: 225.8
click at [674, 633] on div "See how BodyLase gained a 360-degree view of its business, enabling smarter mar…" at bounding box center [645, 507] width 738 height 3259
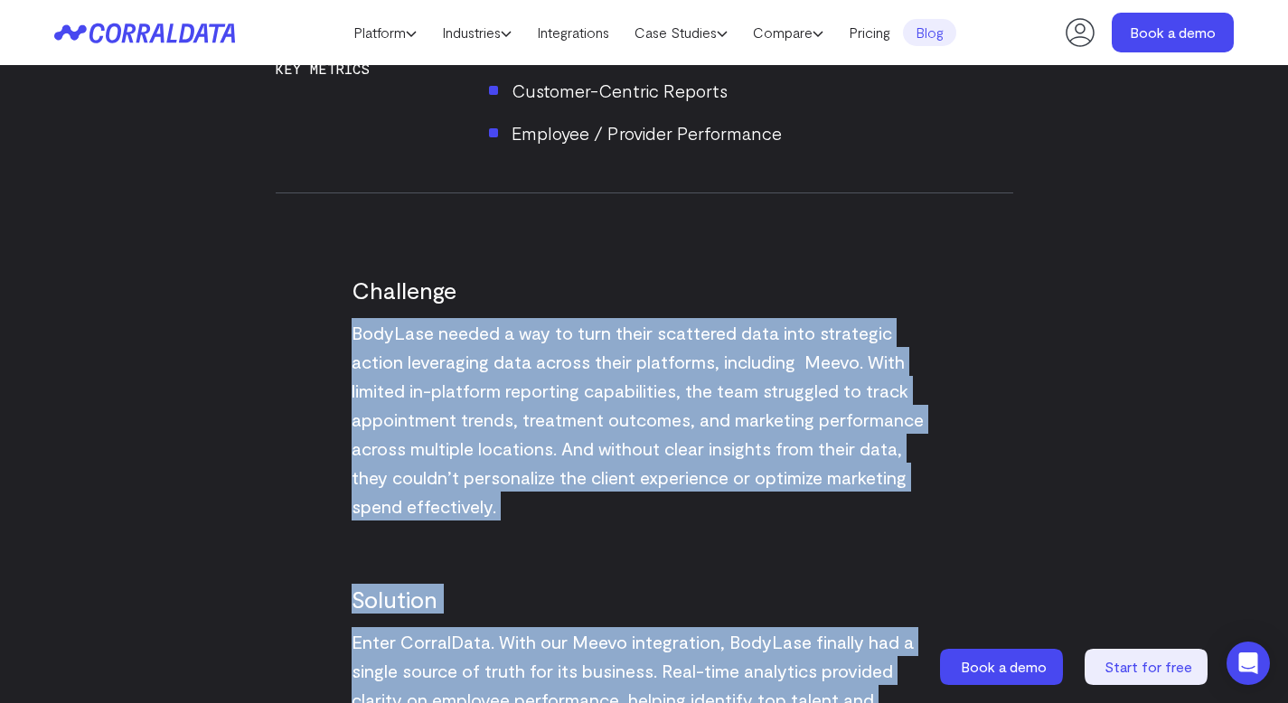
drag, startPoint x: 674, startPoint y: 633, endPoint x: 627, endPoint y: 415, distance: 223.1
click at [627, 415] on div "See how BodyLase gained a 360-degree view of its business, enabling smarter mar…" at bounding box center [645, 507] width 738 height 3259
click at [627, 415] on span "BodyLase needed a way to turn their scattered data into strategic action levera…" at bounding box center [638, 419] width 572 height 195
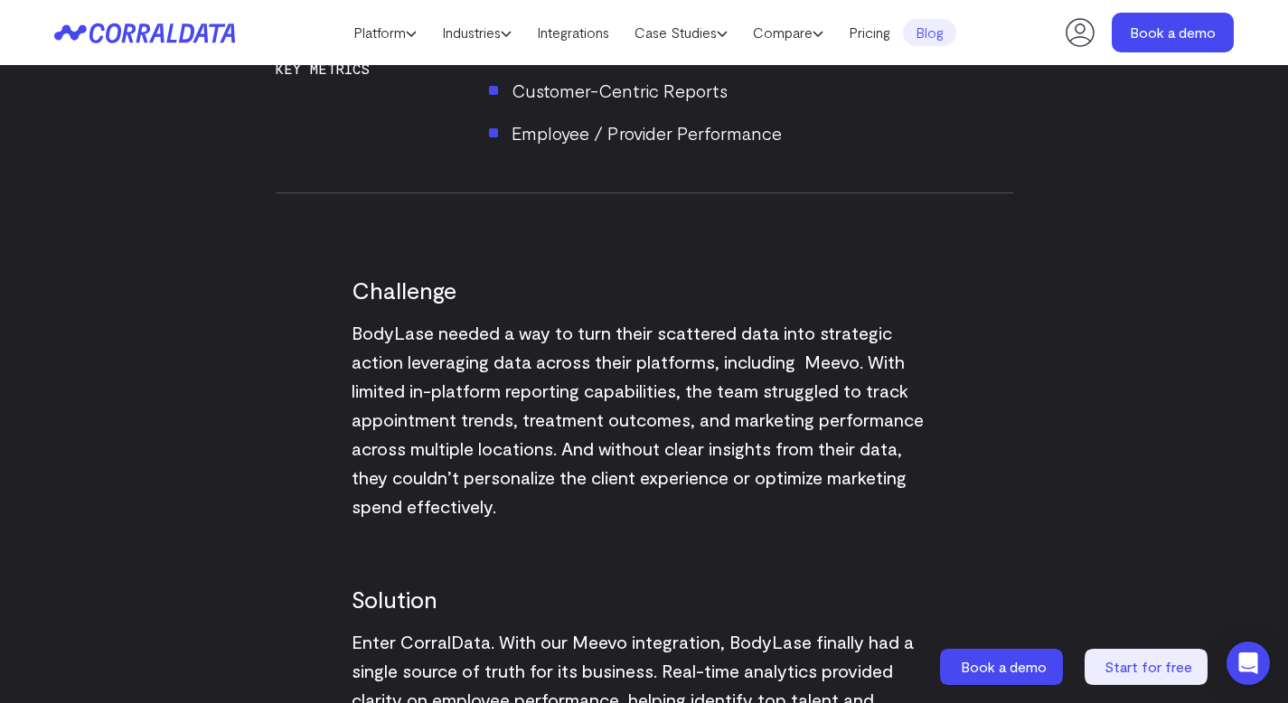
click at [627, 415] on span "BodyLase needed a way to turn their scattered data into strategic action levera…" at bounding box center [638, 419] width 572 height 195
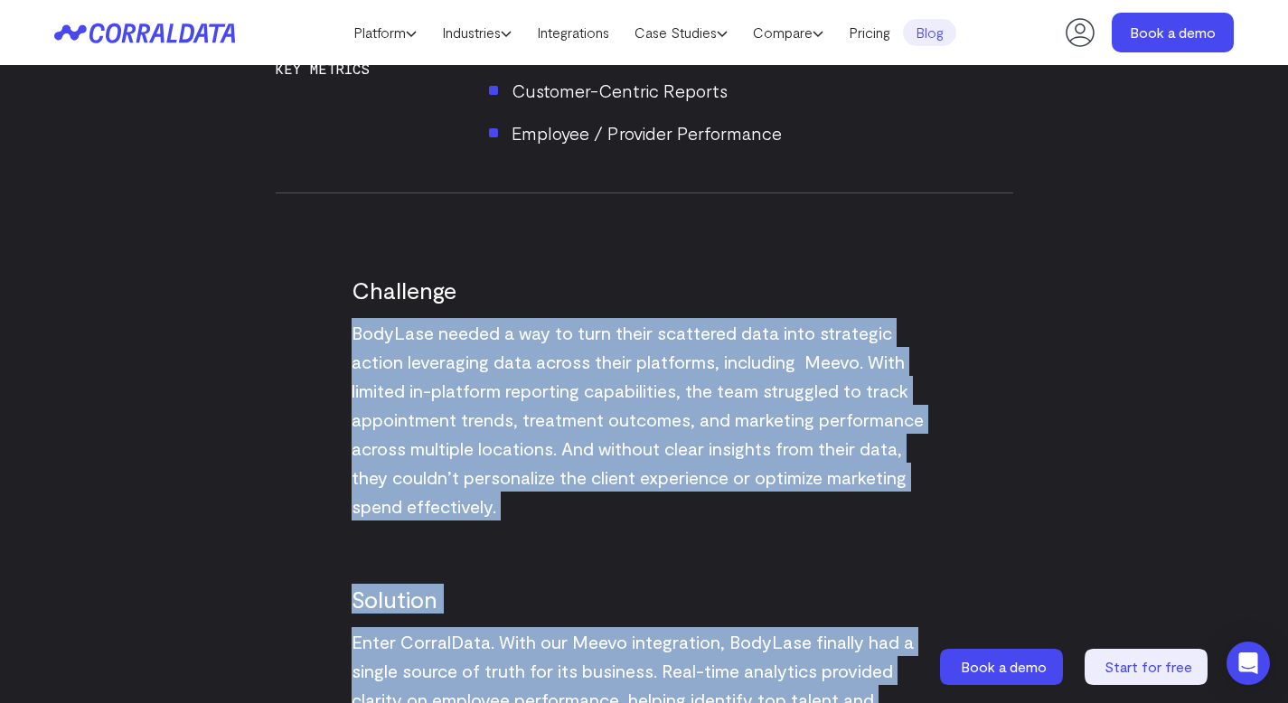
drag, startPoint x: 627, startPoint y: 415, endPoint x: 713, endPoint y: 635, distance: 236.2
click at [713, 635] on div "See how BodyLase gained a 360-degree view of its business, enabling smarter mar…" at bounding box center [645, 507] width 738 height 3259
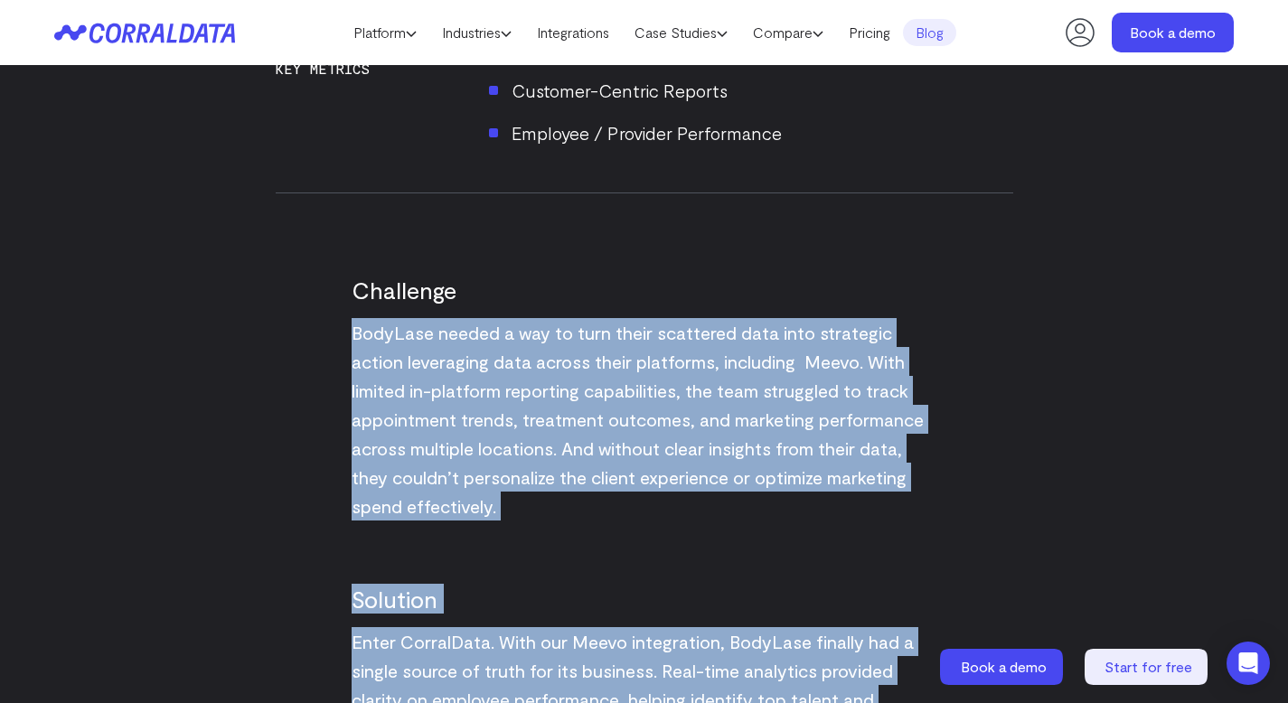
drag, startPoint x: 713, startPoint y: 635, endPoint x: 666, endPoint y: 419, distance: 221.1
click at [666, 419] on div "See how BodyLase gained a 360-degree view of its business, enabling smarter mar…" at bounding box center [645, 507] width 738 height 3259
click at [662, 416] on span "BodyLase needed a way to turn their scattered data into strategic action levera…" at bounding box center [638, 419] width 572 height 195
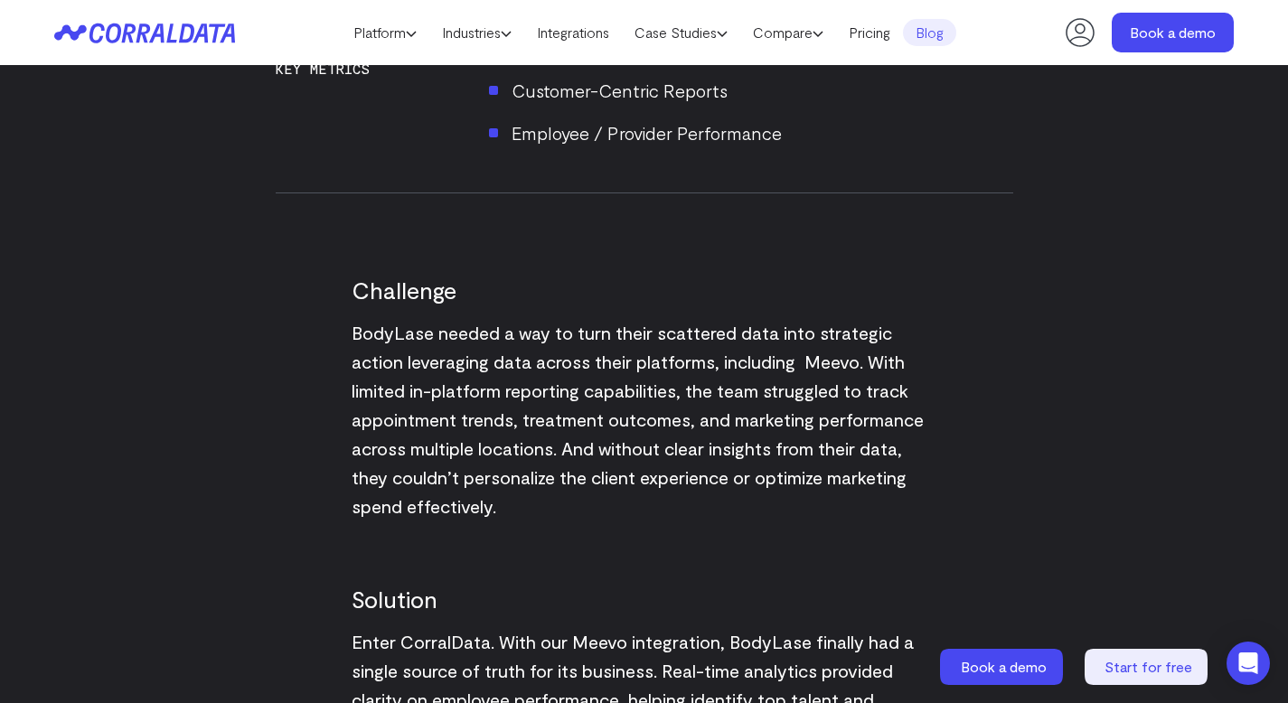
click at [662, 416] on span "BodyLase needed a way to turn their scattered data into strategic action levera…" at bounding box center [638, 419] width 572 height 195
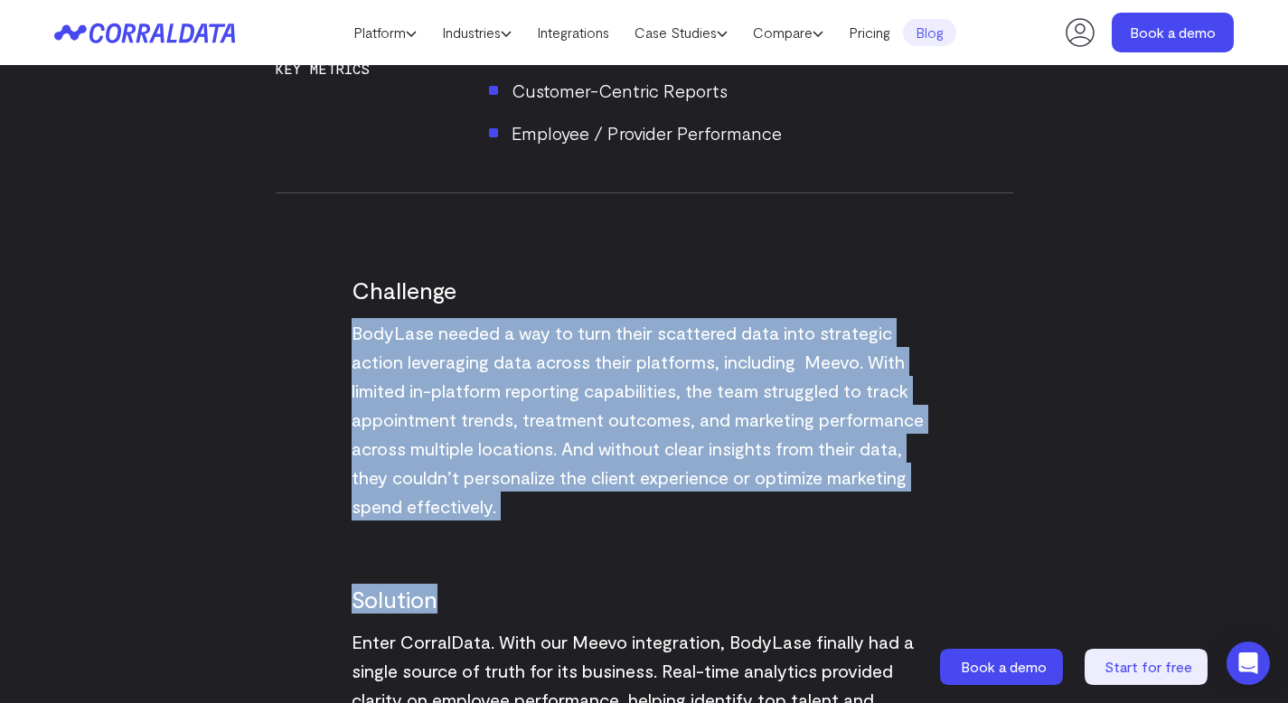
drag, startPoint x: 662, startPoint y: 416, endPoint x: 693, endPoint y: 582, distance: 169.2
click at [693, 582] on div "See how BodyLase gained a 360-degree view of its business, enabling smarter mar…" at bounding box center [645, 507] width 738 height 3259
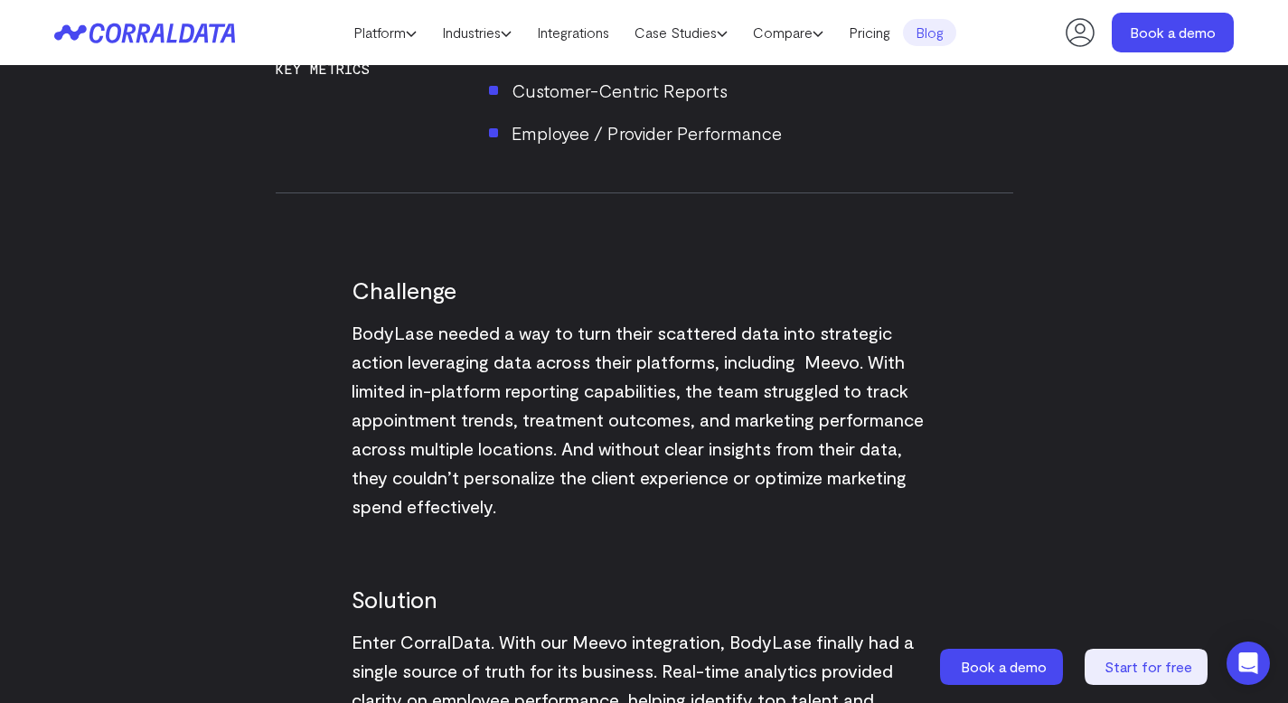
click at [693, 584] on h2 "Solution" at bounding box center [645, 599] width 586 height 30
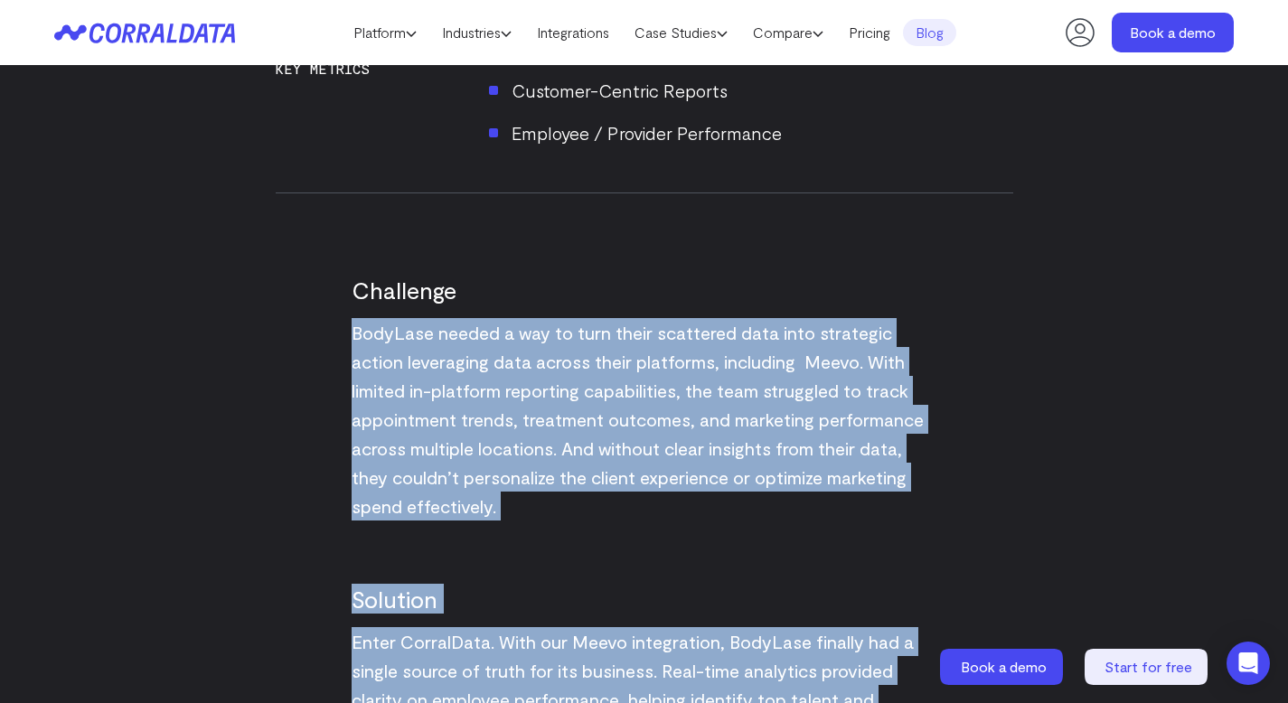
drag, startPoint x: 690, startPoint y: 609, endPoint x: 643, endPoint y: 412, distance: 202.6
click at [643, 412] on div "See how BodyLase gained a 360-degree view of its business, enabling smarter mar…" at bounding box center [645, 507] width 738 height 3259
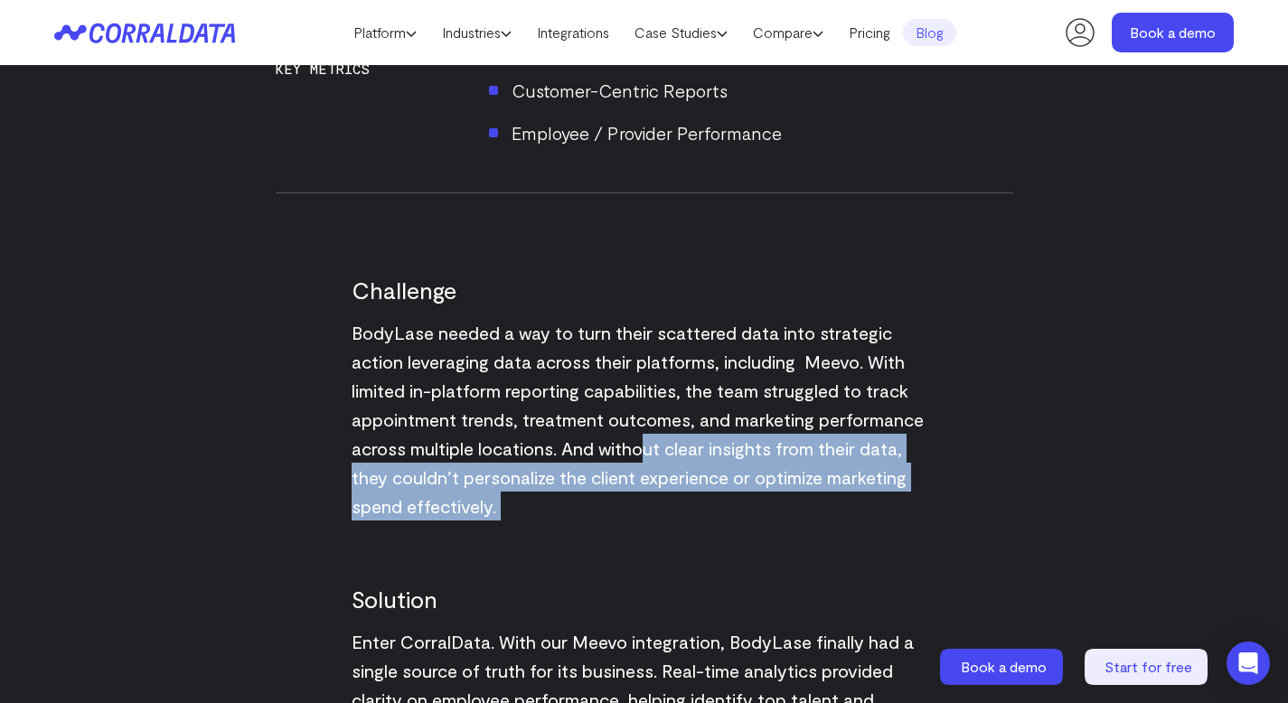
click at [643, 413] on span "BodyLase needed a way to turn their scattered data into strategic action levera…" at bounding box center [638, 419] width 572 height 195
click at [643, 414] on span "BodyLase needed a way to turn their scattered data into strategic action levera…" at bounding box center [638, 419] width 572 height 195
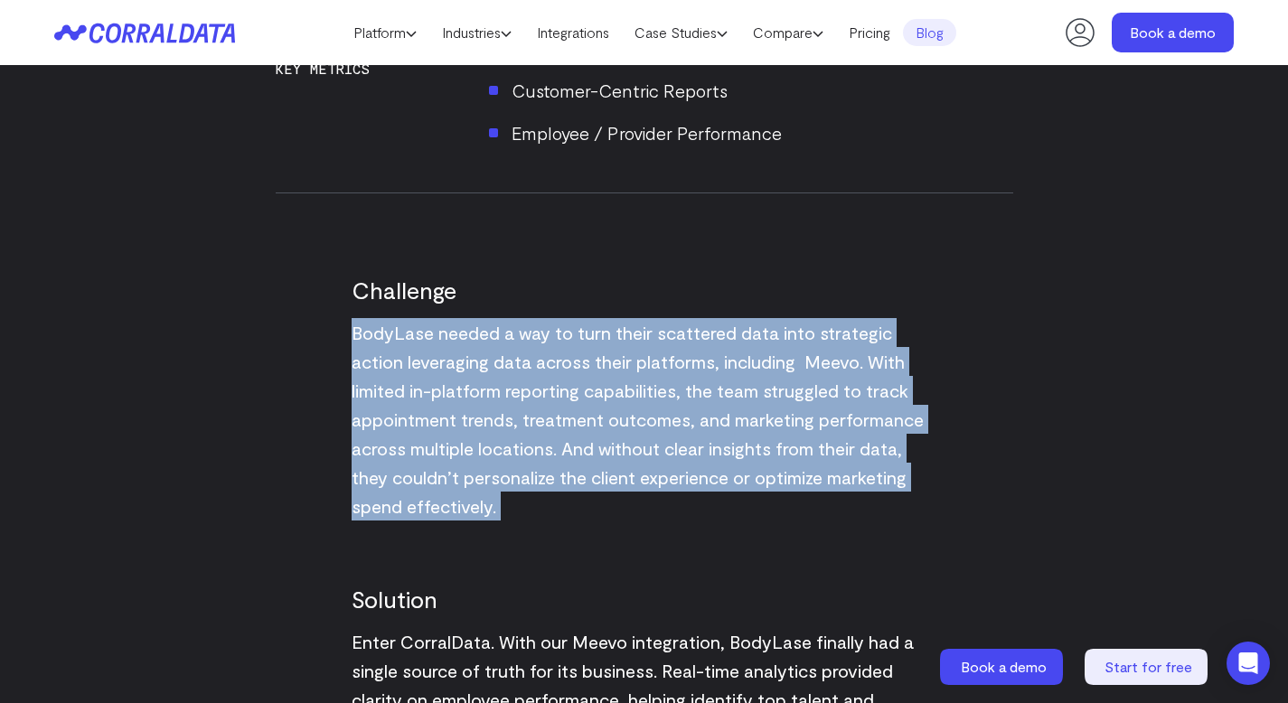
drag, startPoint x: 643, startPoint y: 414, endPoint x: 652, endPoint y: 464, distance: 50.5
click at [652, 463] on p "BodyLase needed a way to turn their scattered data into strategic action levera…" at bounding box center [645, 419] width 586 height 203
click at [651, 466] on p "BodyLase needed a way to turn their scattered data into strategic action levera…" at bounding box center [645, 419] width 586 height 203
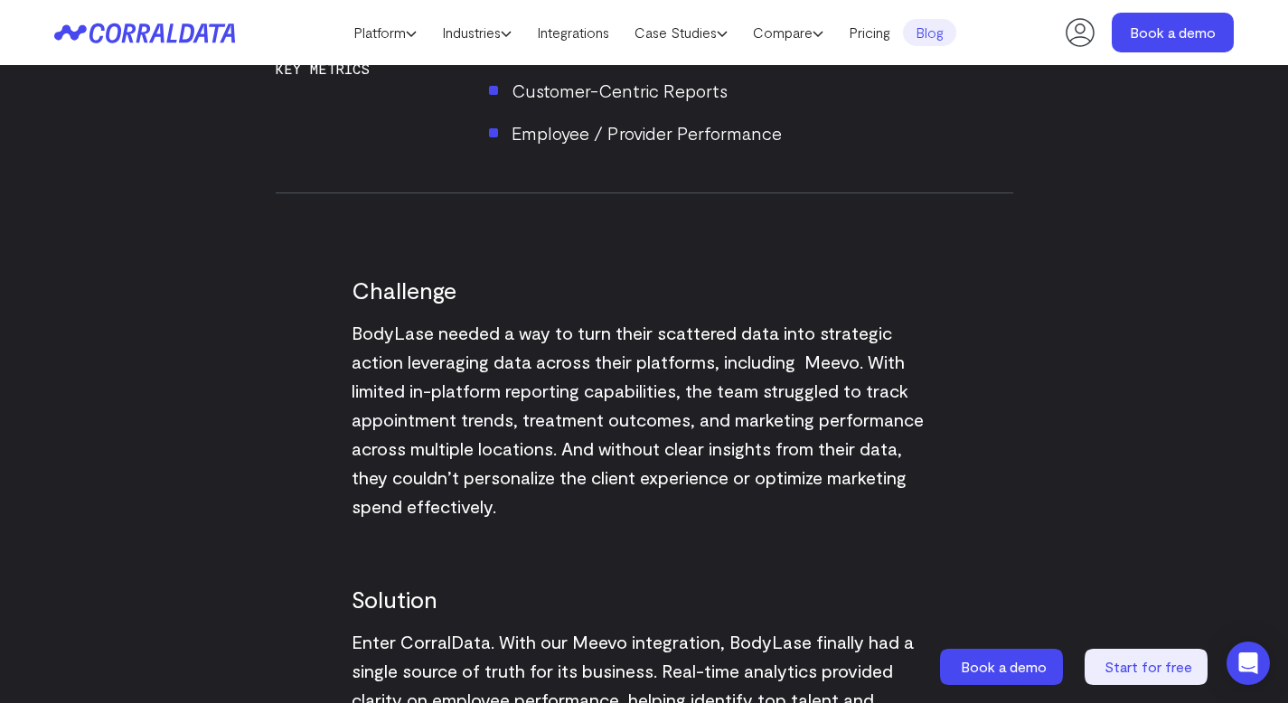
click at [647, 431] on p "BodyLase needed a way to turn their scattered data into strategic action levera…" at bounding box center [645, 419] width 586 height 203
click at [647, 432] on p "BodyLase needed a way to turn their scattered data into strategic action levera…" at bounding box center [645, 419] width 586 height 203
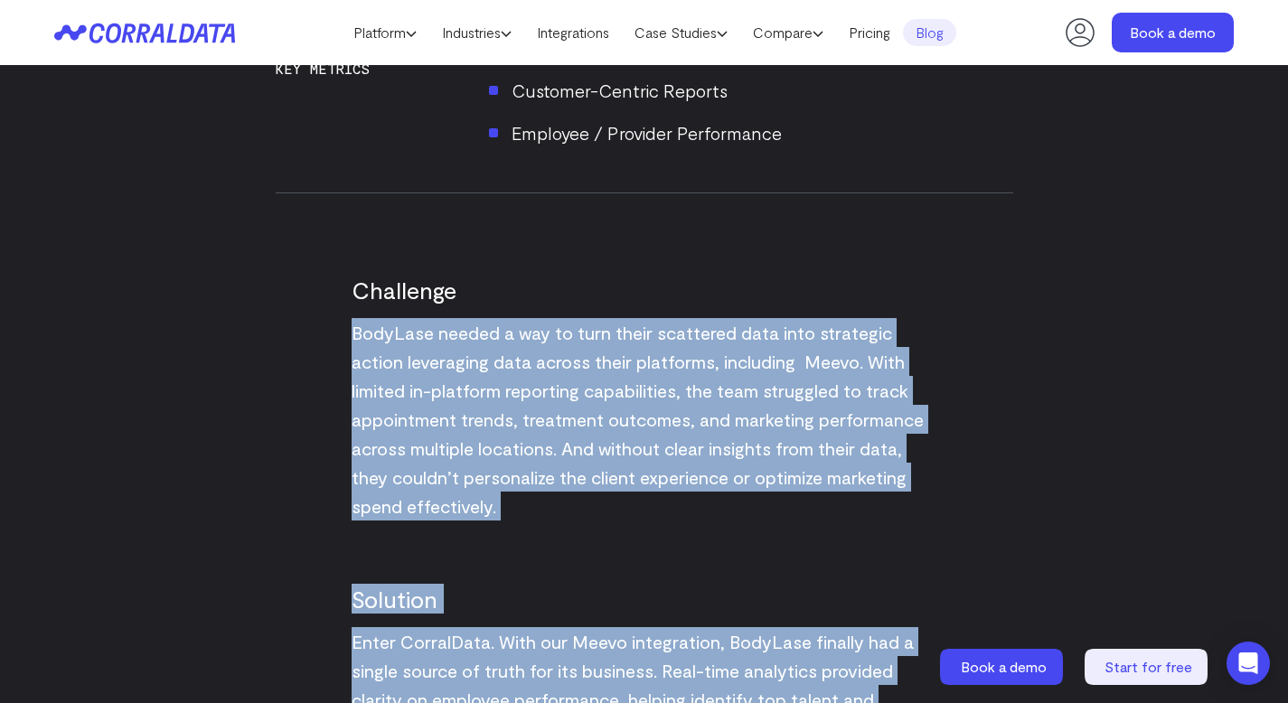
drag, startPoint x: 648, startPoint y: 432, endPoint x: 687, endPoint y: 623, distance: 194.7
click at [686, 619] on div "See how BodyLase gained a 360-degree view of its business, enabling smarter mar…" at bounding box center [645, 507] width 738 height 3259
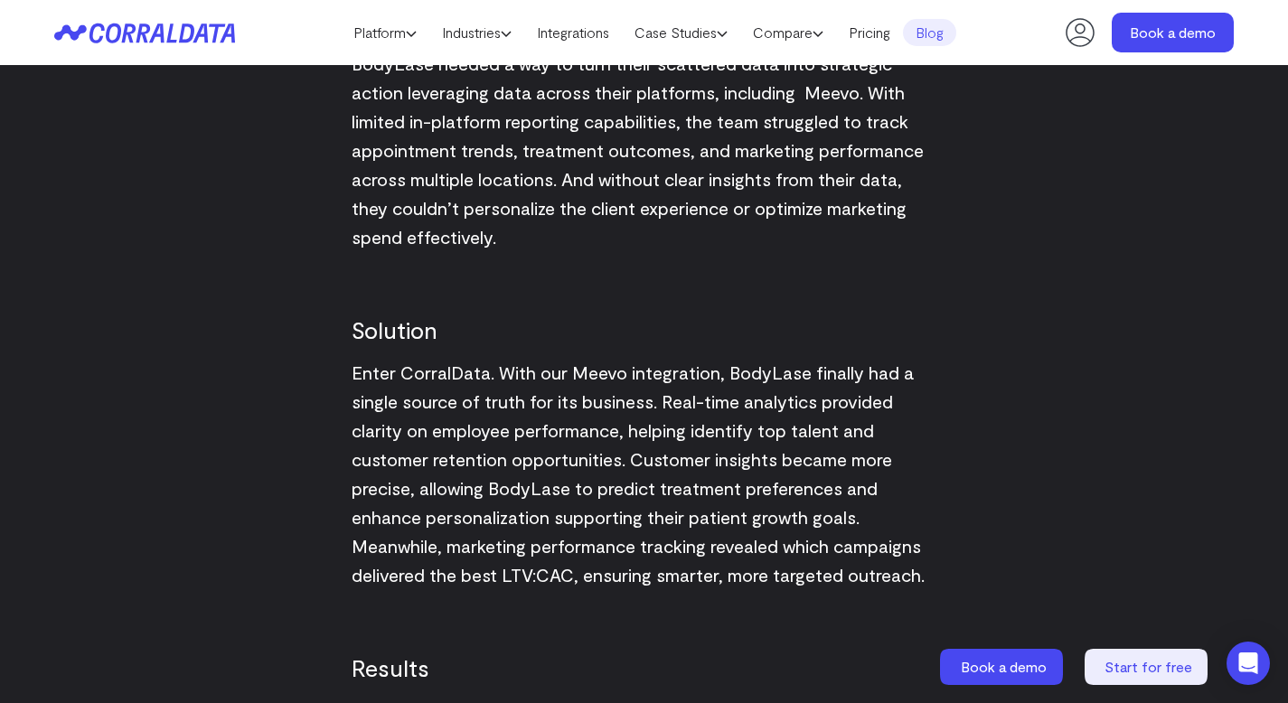
scroll to position [2068, 0]
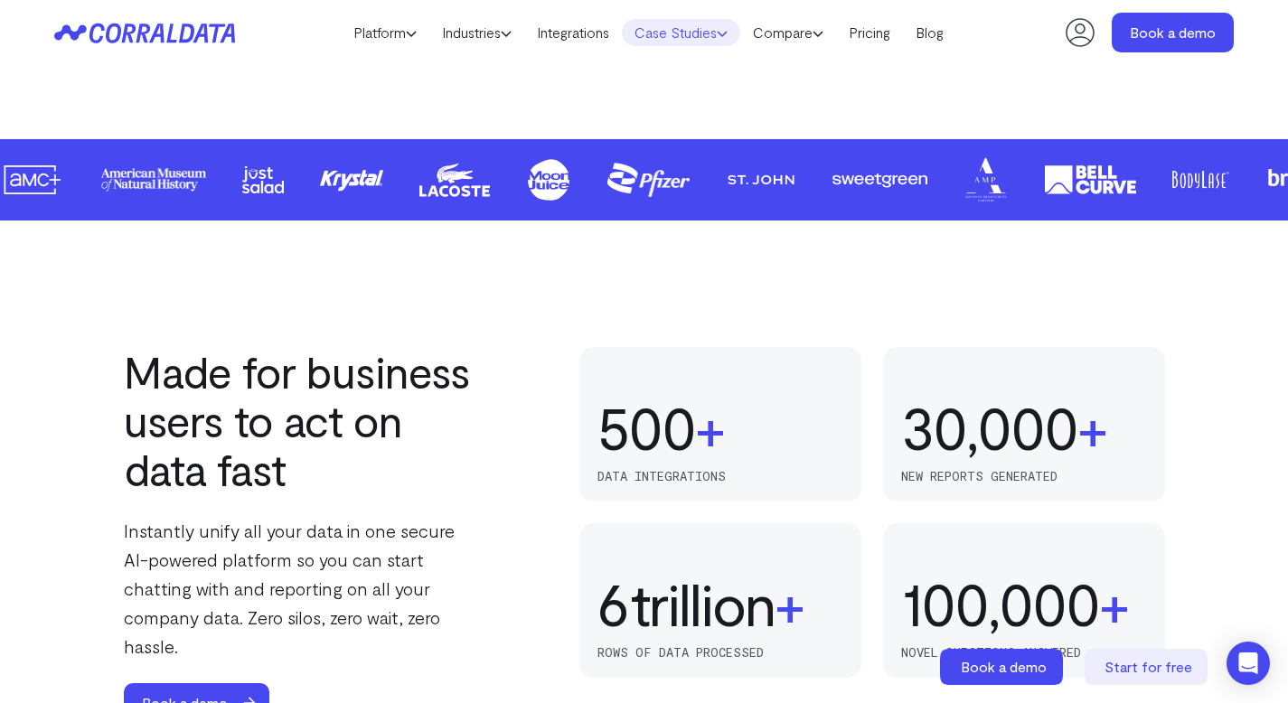
click at [710, 28] on link "Case Studies" at bounding box center [681, 32] width 118 height 27
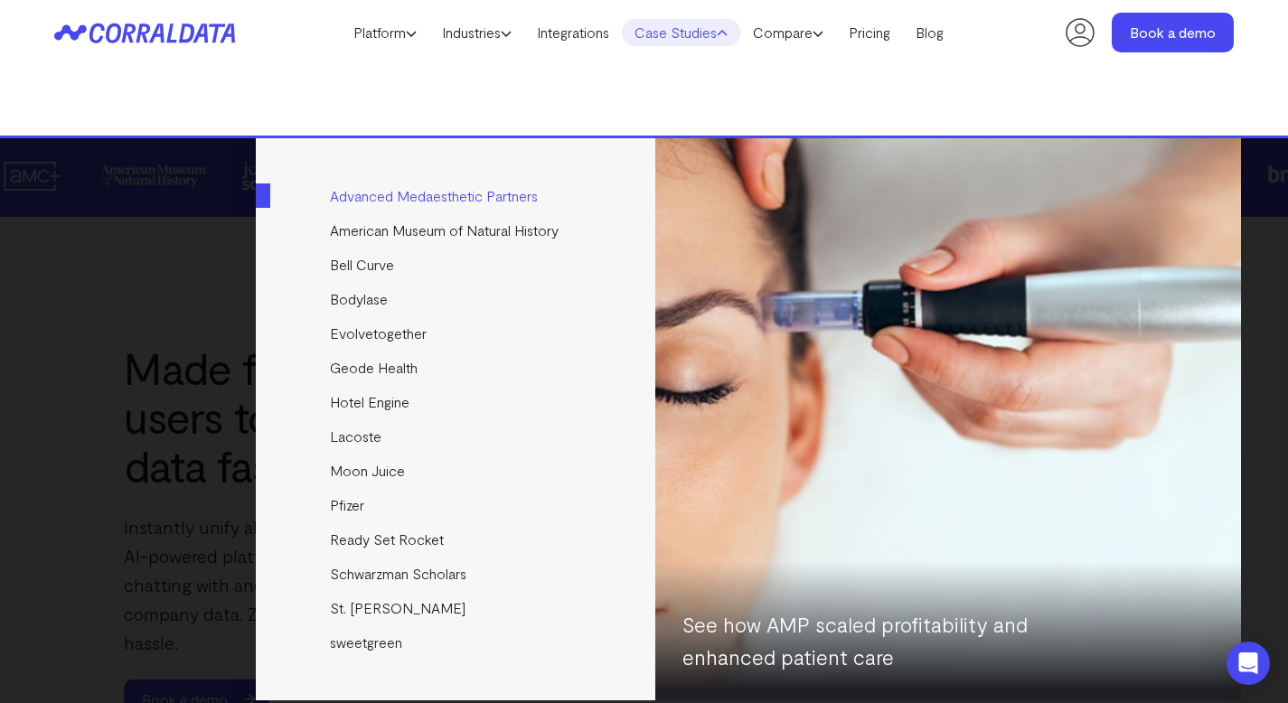
click at [420, 203] on link "Advanced Medaesthetic Partners" at bounding box center [457, 196] width 402 height 34
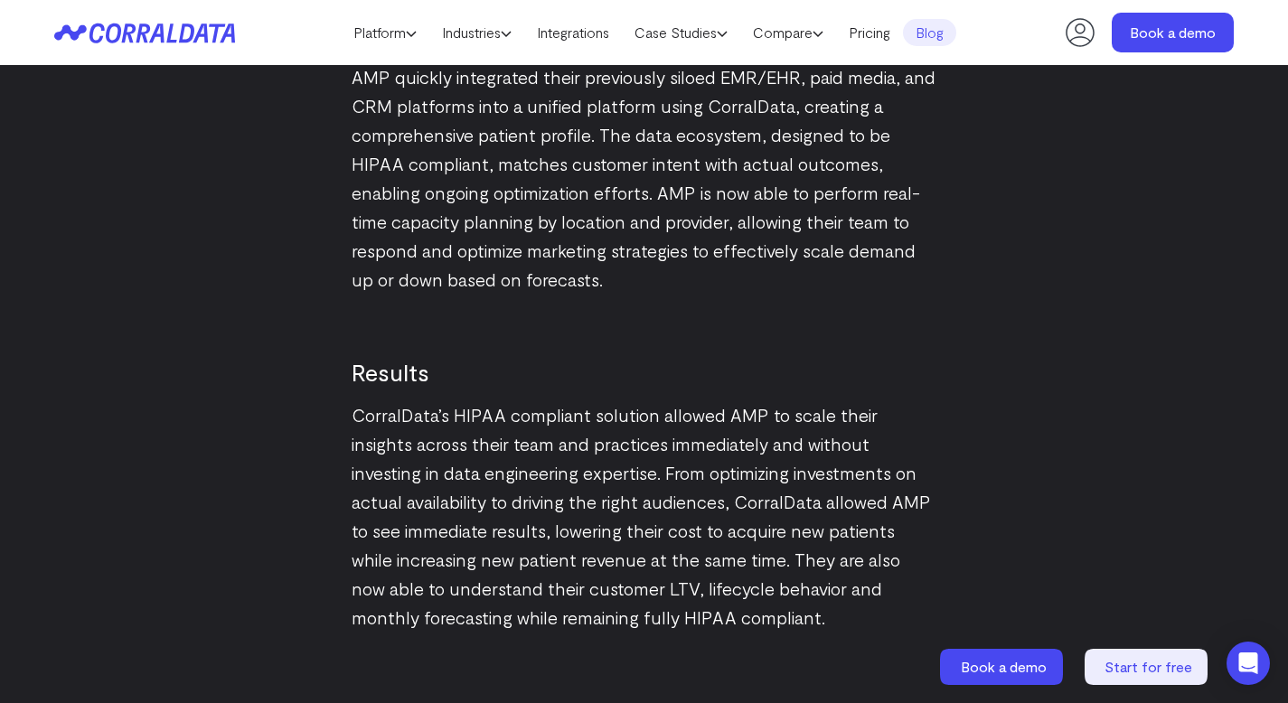
scroll to position [2561, 0]
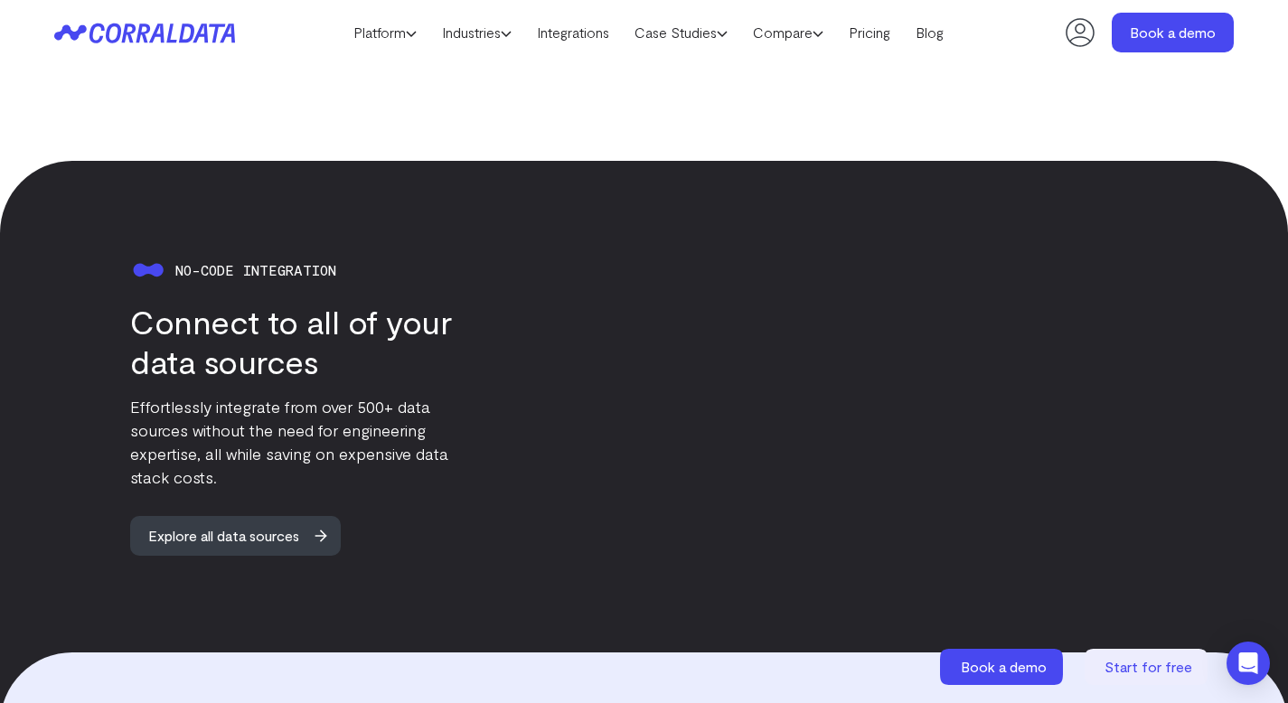
scroll to position [1596, 0]
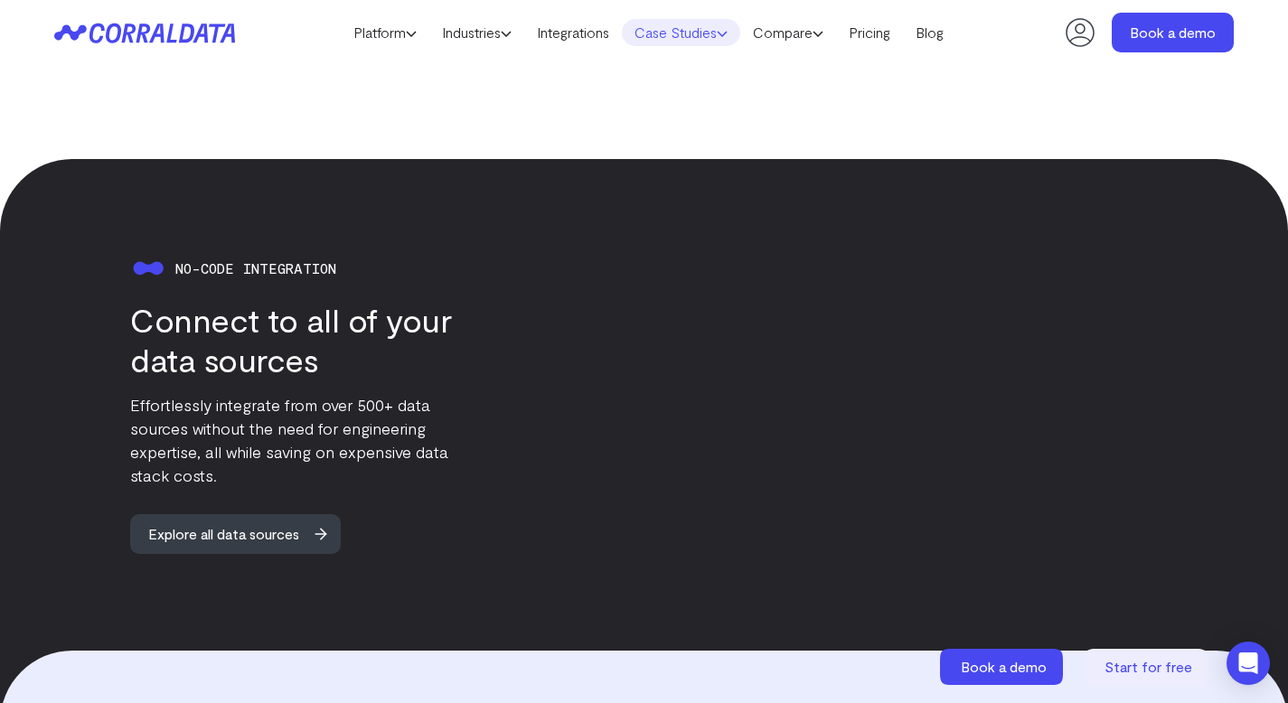
click at [656, 31] on link "Case Studies" at bounding box center [681, 32] width 118 height 27
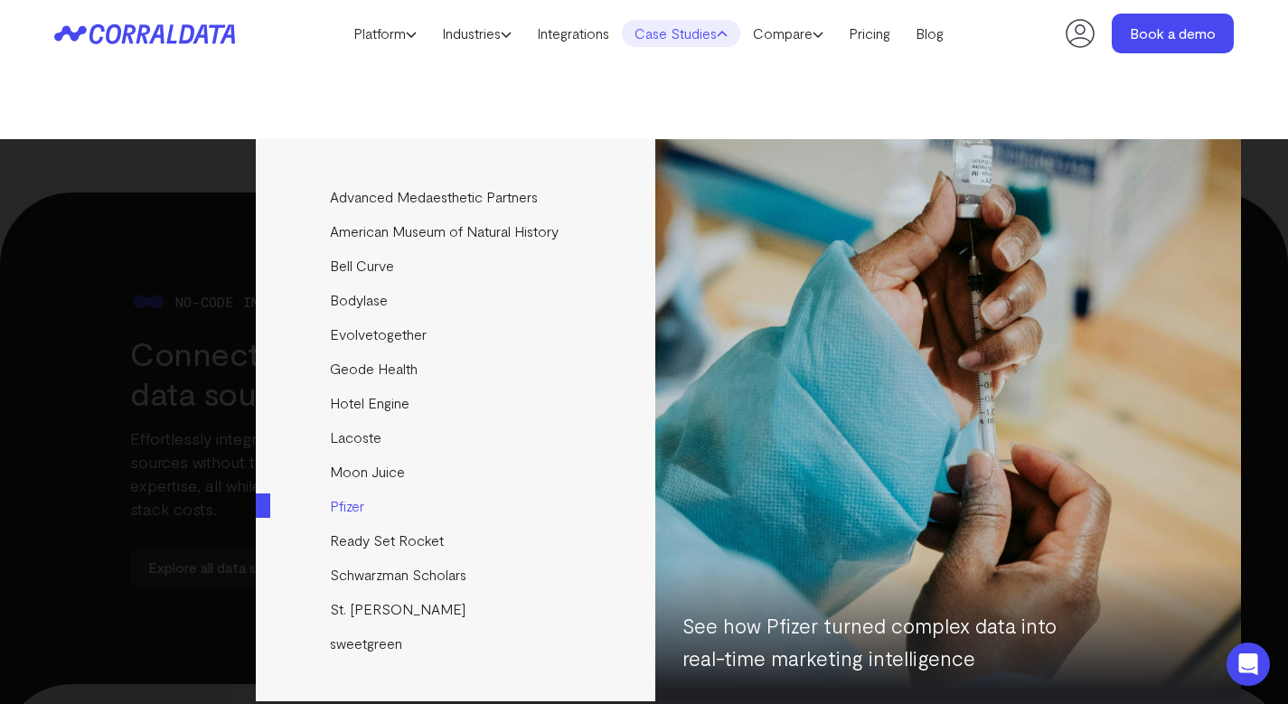
scroll to position [1769, 0]
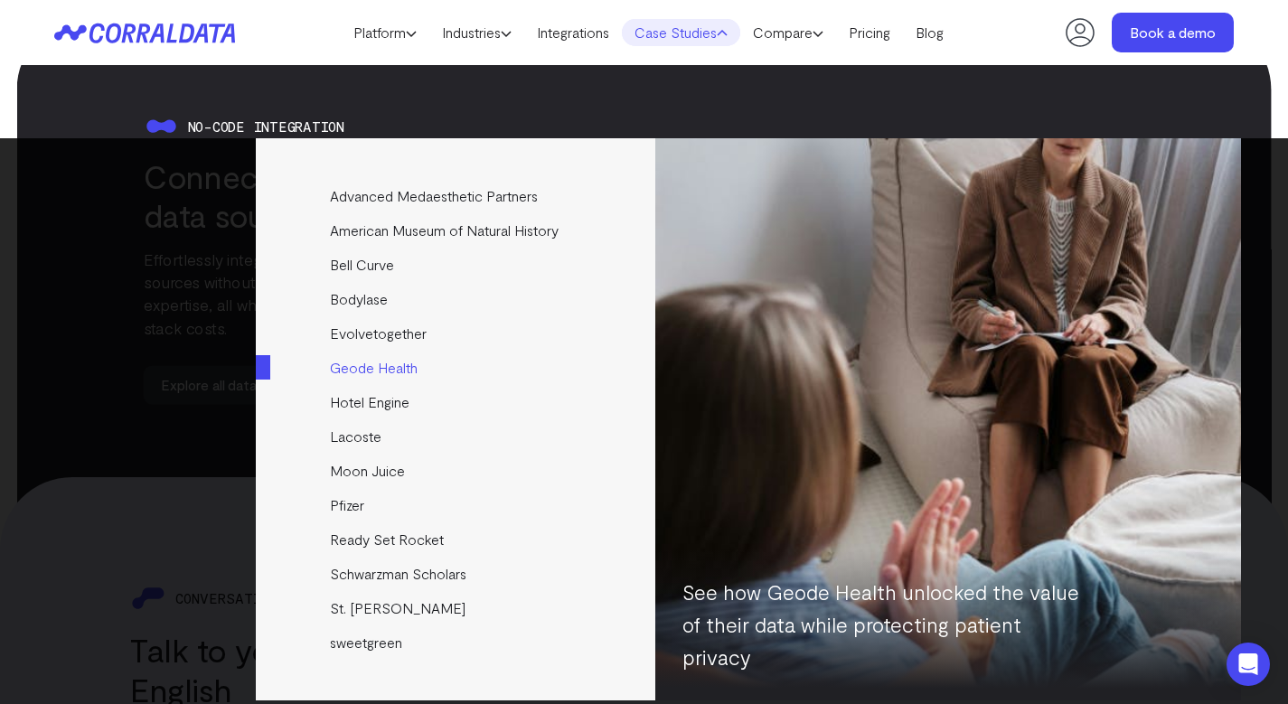
click at [383, 365] on link "Geode Health" at bounding box center [457, 368] width 402 height 34
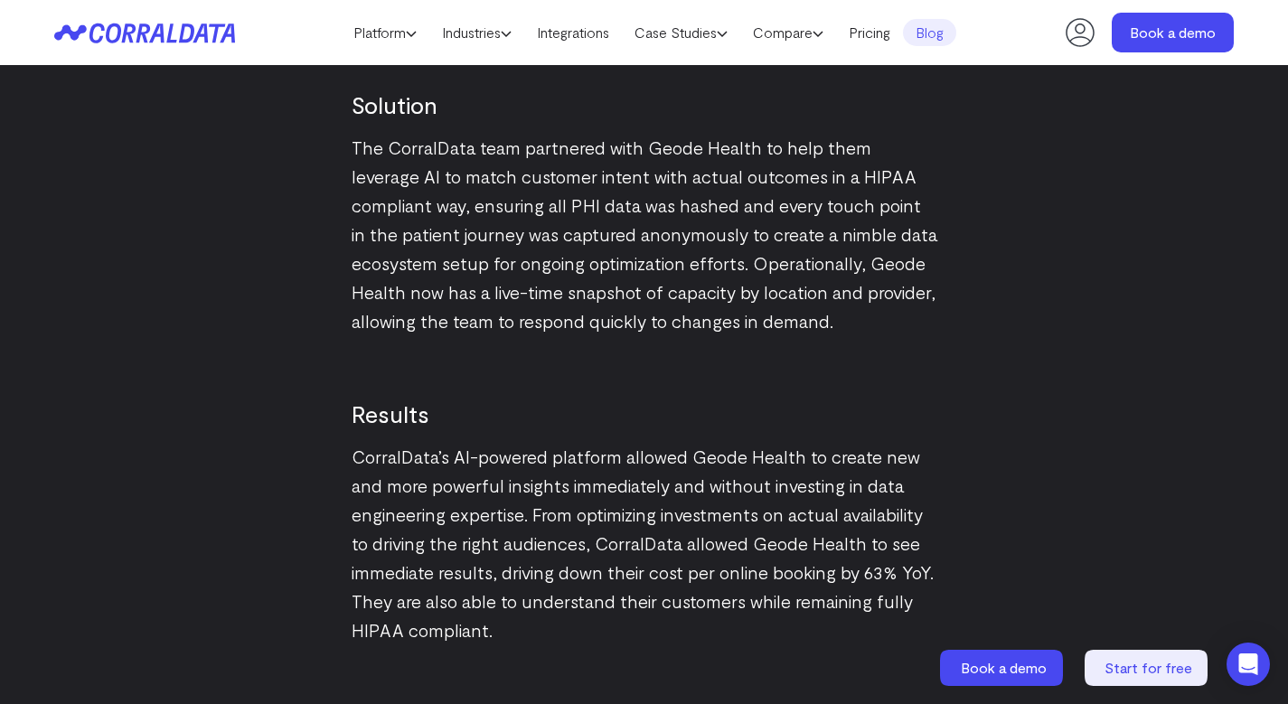
scroll to position [2320, 0]
click at [467, 223] on p "The CorralData team partnered with Geode Health to help them leverage AI to mat…" at bounding box center [645, 234] width 586 height 203
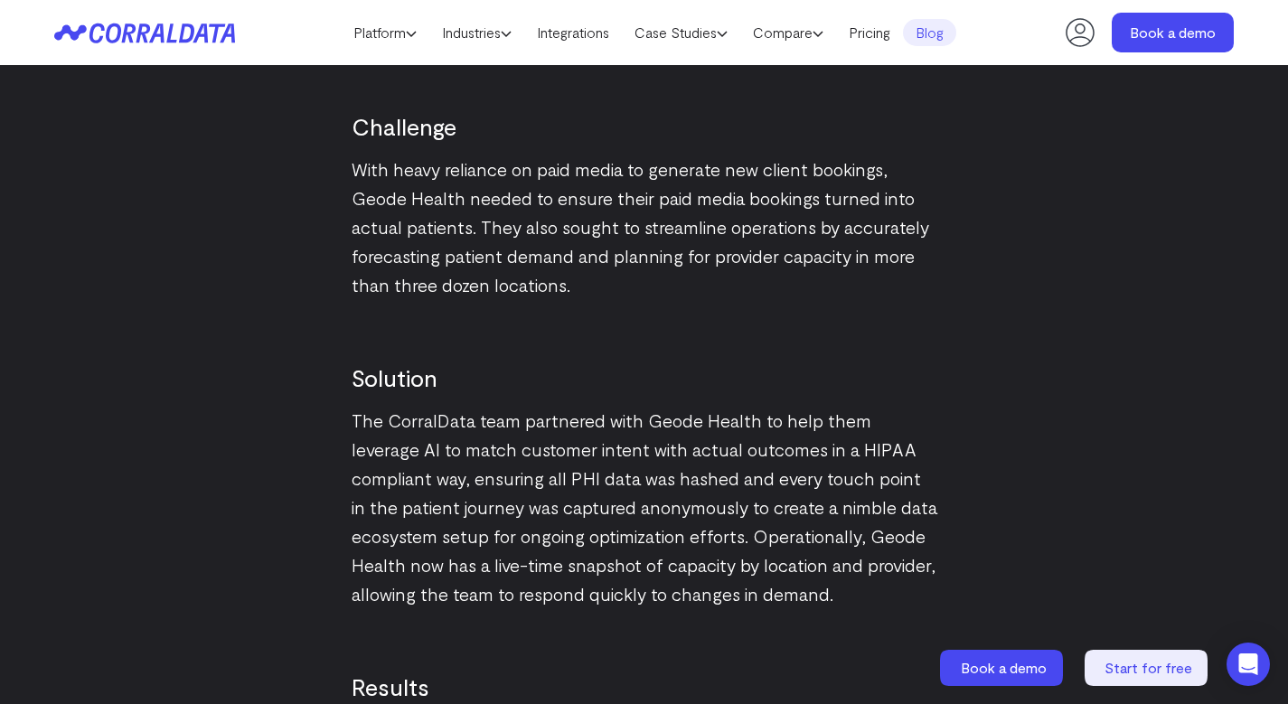
scroll to position [2046, 0]
